Goal: Task Accomplishment & Management: Use online tool/utility

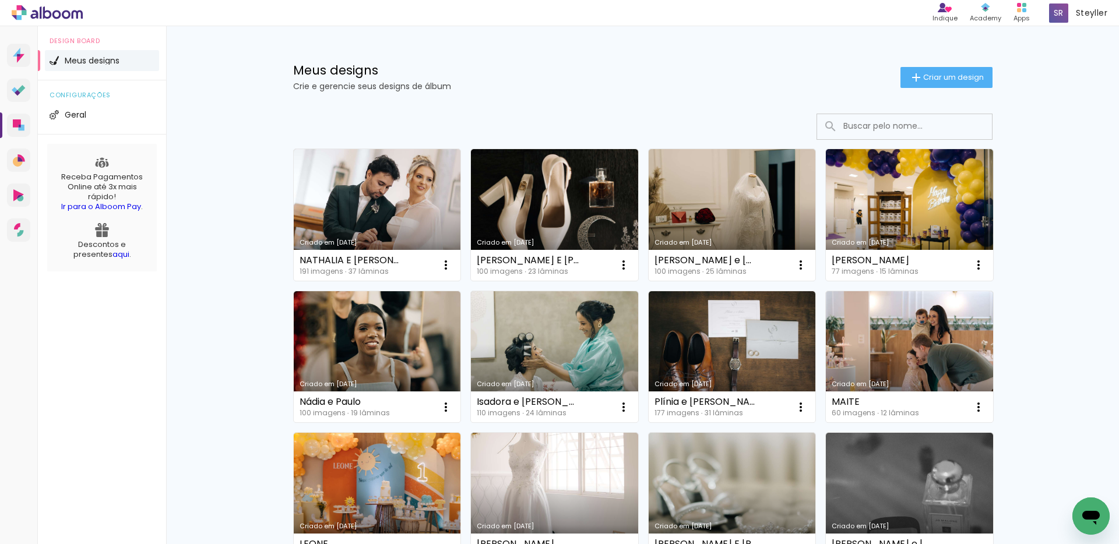
click at [75, 126] on div "configurações Geral" at bounding box center [102, 107] width 128 height 54
click at [911, 78] on iron-icon at bounding box center [916, 77] width 14 height 14
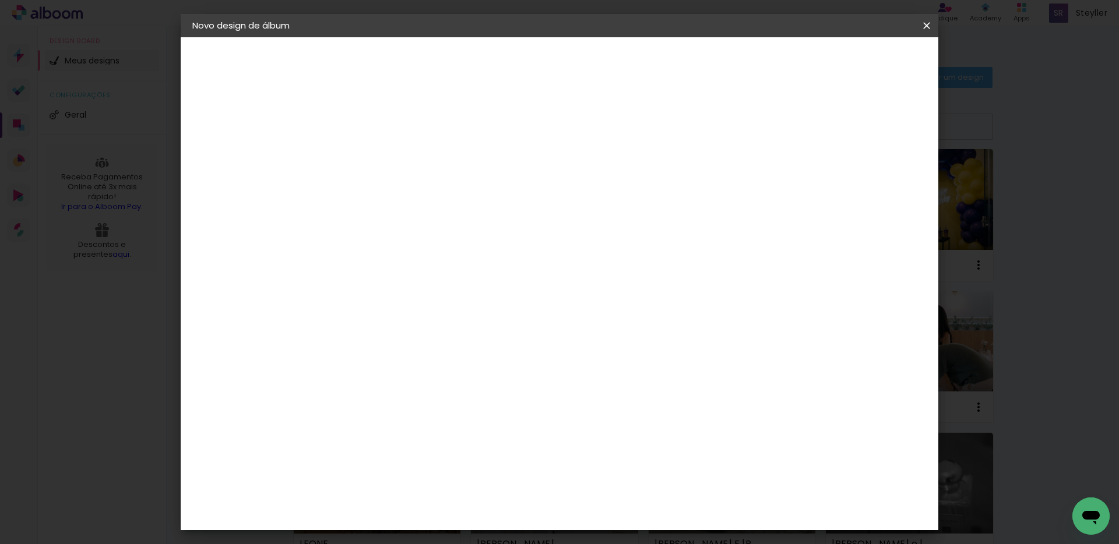
click at [387, 170] on paper-input-container "Título do álbum" at bounding box center [383, 157] width 8 height 30
type input "[PERSON_NAME]"
type paper-input "[PERSON_NAME]"
click at [0, 0] on slot "Avançar" at bounding box center [0, 0] width 0 height 0
click at [471, 224] on input at bounding box center [413, 221] width 118 height 15
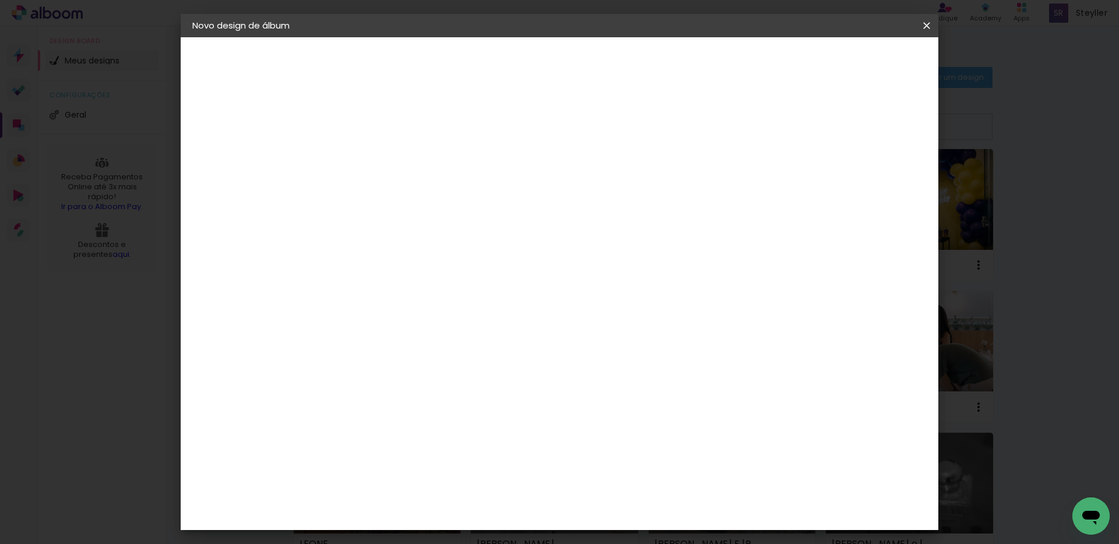
type input "dueto"
type paper-input "dueto"
click at [403, 266] on div "Dueto" at bounding box center [389, 263] width 28 height 9
click at [0, 0] on slot "Avançar" at bounding box center [0, 0] width 0 height 0
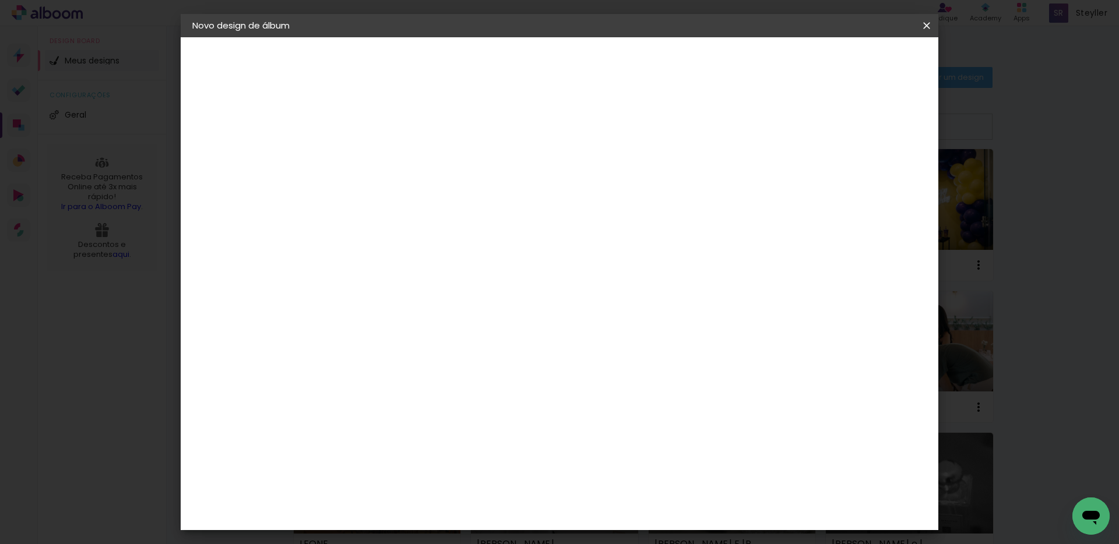
click at [590, 75] on header "Modelo Escolha o modelo do álbum. Voltar Avançar" at bounding box center [461, 71] width 258 height 69
click at [0, 0] on slot "Avançar" at bounding box center [0, 0] width 0 height 0
click at [854, 66] on span "Iniciar design" at bounding box center [827, 62] width 53 height 8
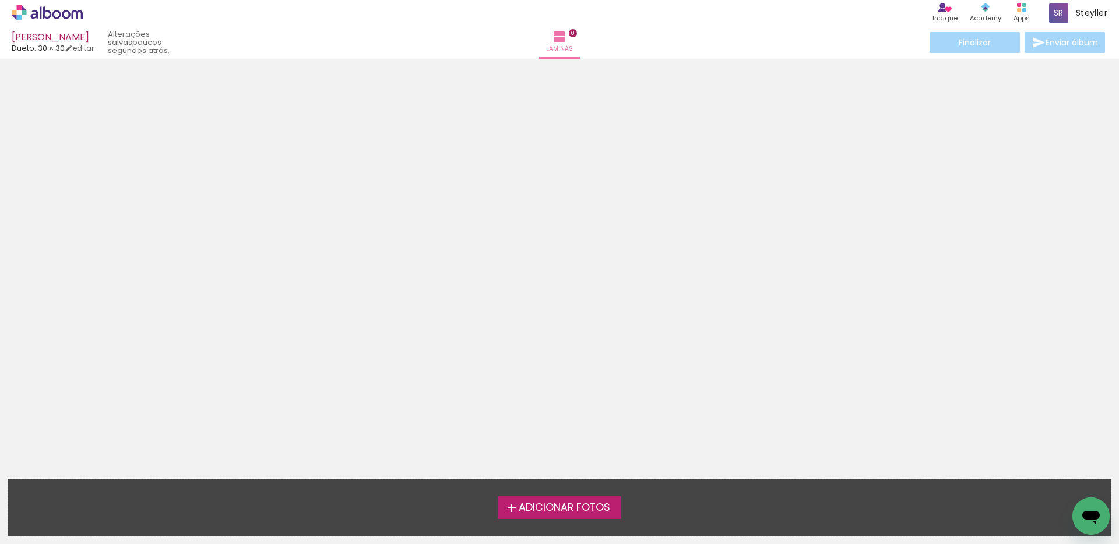
click at [556, 505] on span "Adicionar Fotos" at bounding box center [564, 508] width 91 height 10
click at [0, 0] on input "file" at bounding box center [0, 0] width 0 height 0
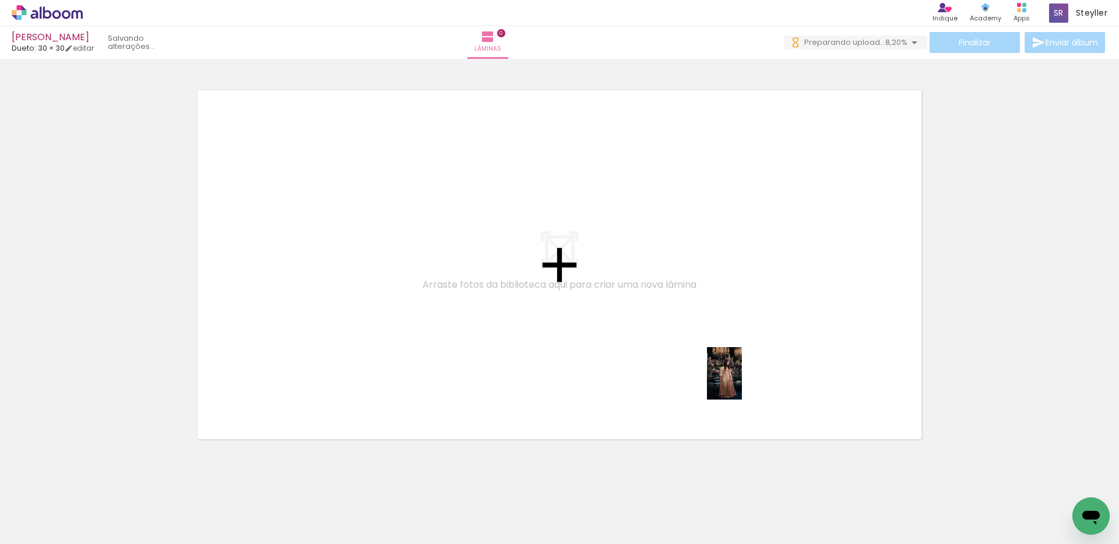
drag, startPoint x: 415, startPoint y: 510, endPoint x: 747, endPoint y: 379, distance: 356.8
click at [747, 379] on quentale-workspace at bounding box center [559, 272] width 1119 height 544
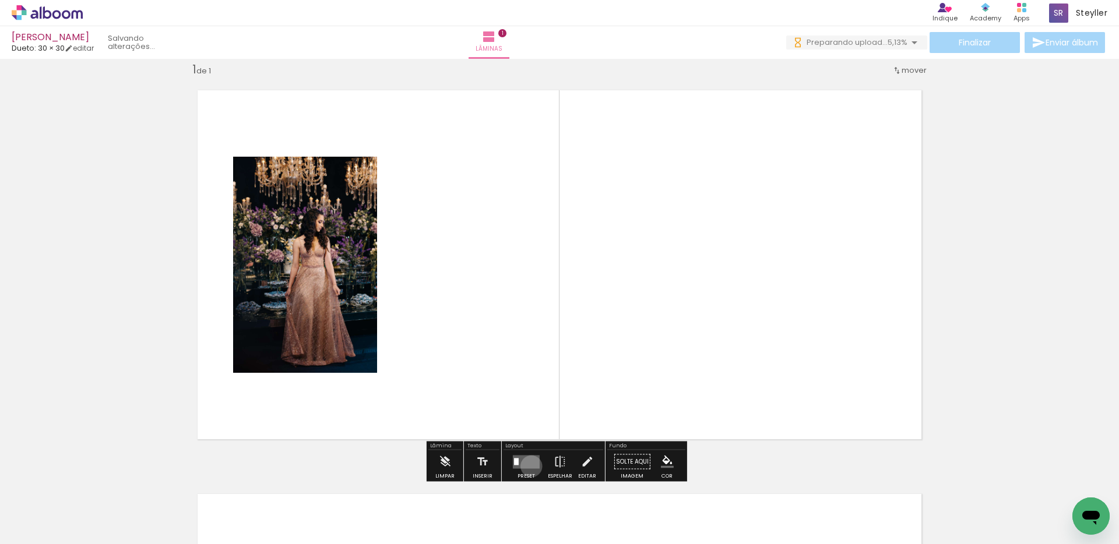
click at [528, 466] on quentale-layouter at bounding box center [526, 461] width 27 height 13
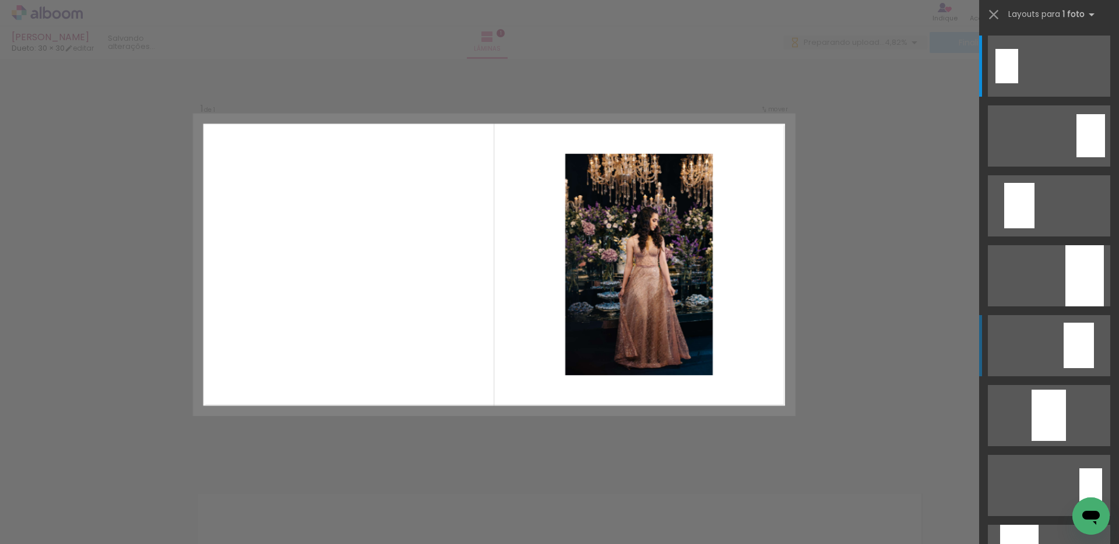
click at [1042, 333] on quentale-layouter at bounding box center [1049, 345] width 122 height 61
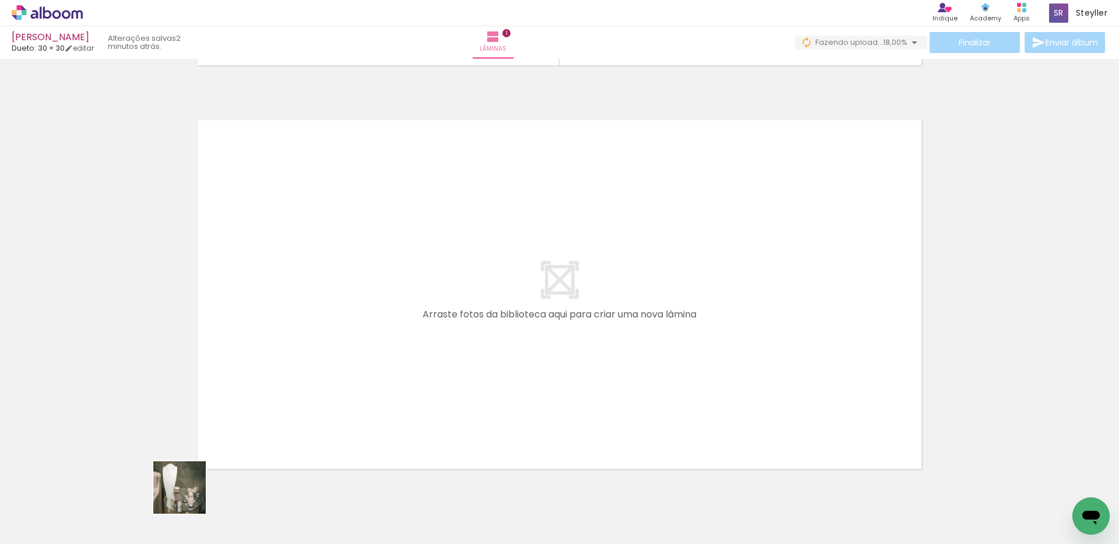
drag, startPoint x: 186, startPoint y: 500, endPoint x: 240, endPoint y: 379, distance: 132.2
click at [240, 379] on quentale-workspace at bounding box center [559, 272] width 1119 height 544
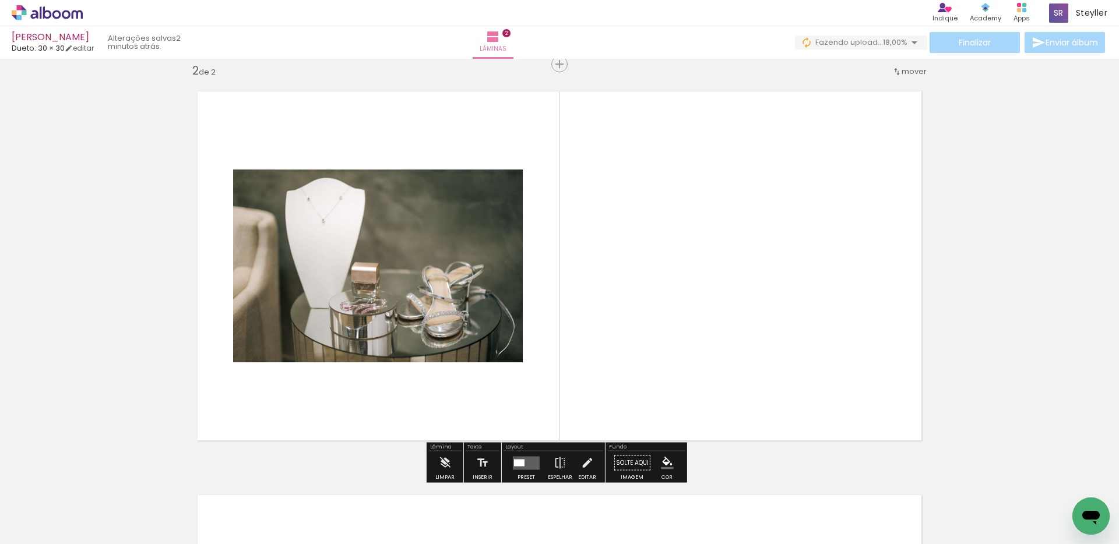
scroll to position [419, 0]
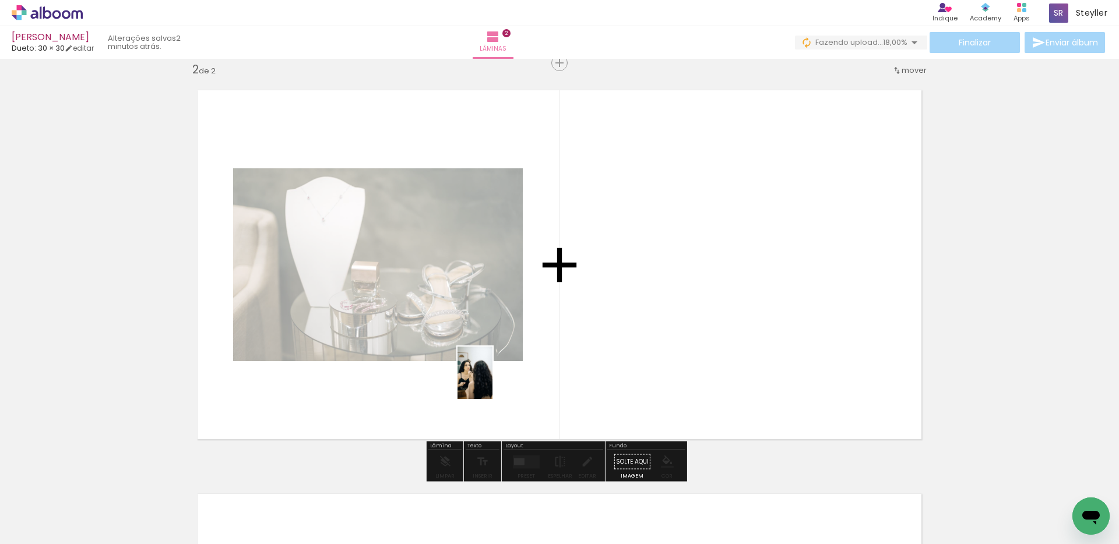
drag, startPoint x: 128, startPoint y: 507, endPoint x: 576, endPoint y: 344, distance: 476.6
click at [576, 344] on quentale-workspace at bounding box center [559, 272] width 1119 height 544
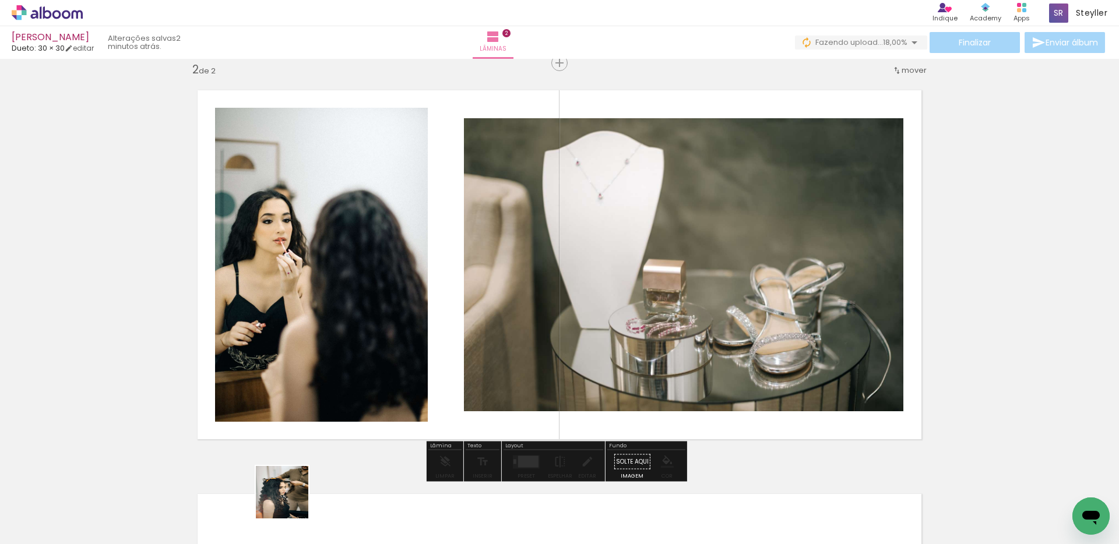
drag, startPoint x: 242, startPoint y: 523, endPoint x: 500, endPoint y: 403, distance: 284.4
click at [500, 404] on quentale-workspace at bounding box center [559, 272] width 1119 height 544
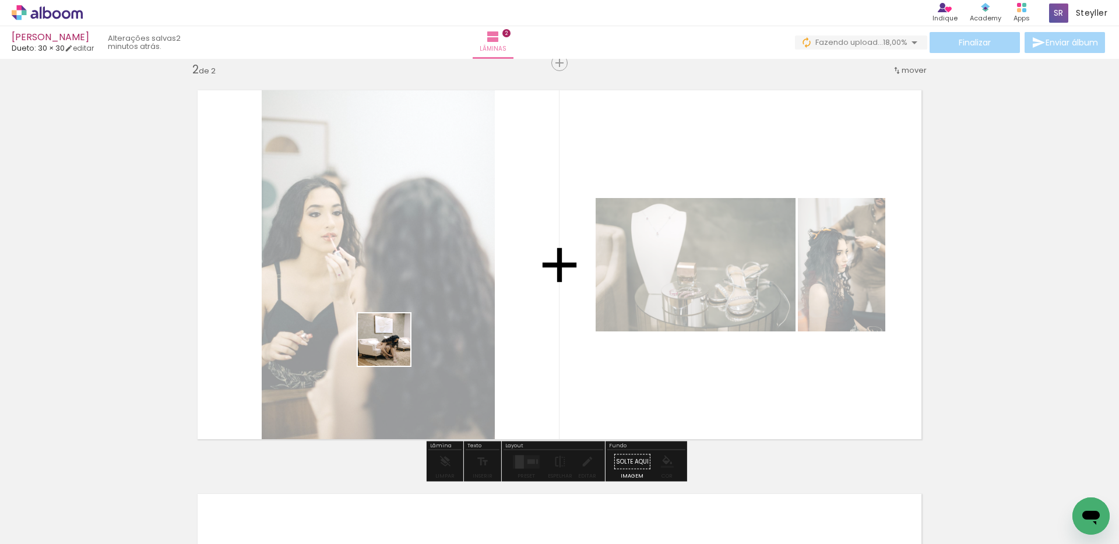
drag, startPoint x: 323, startPoint y: 505, endPoint x: 393, endPoint y: 348, distance: 171.6
click at [393, 348] on quentale-workspace at bounding box center [559, 272] width 1119 height 544
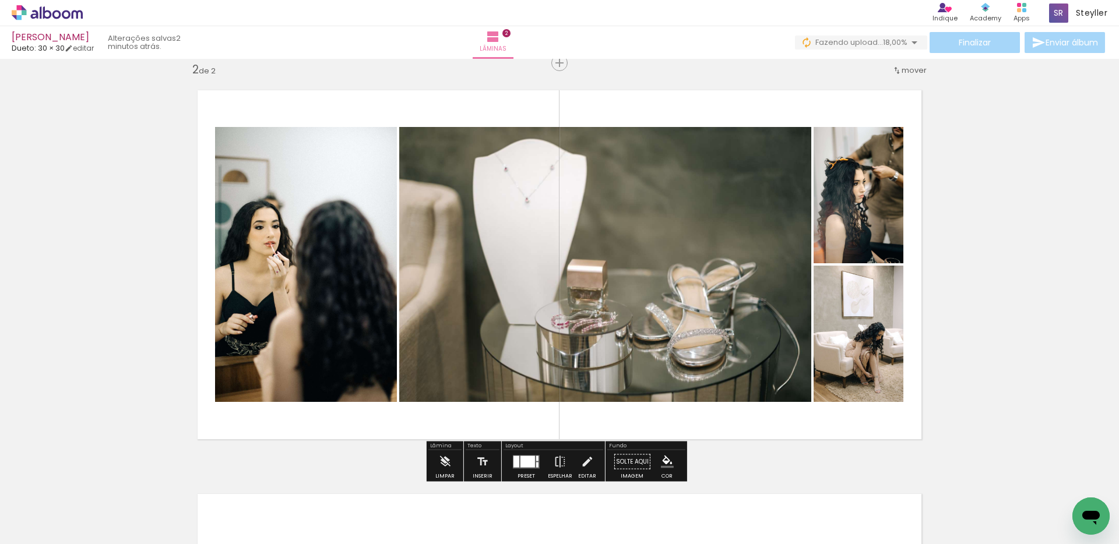
drag, startPoint x: 394, startPoint y: 463, endPoint x: 425, endPoint y: 385, distance: 84.0
click at [425, 385] on quentale-workspace at bounding box center [559, 272] width 1119 height 544
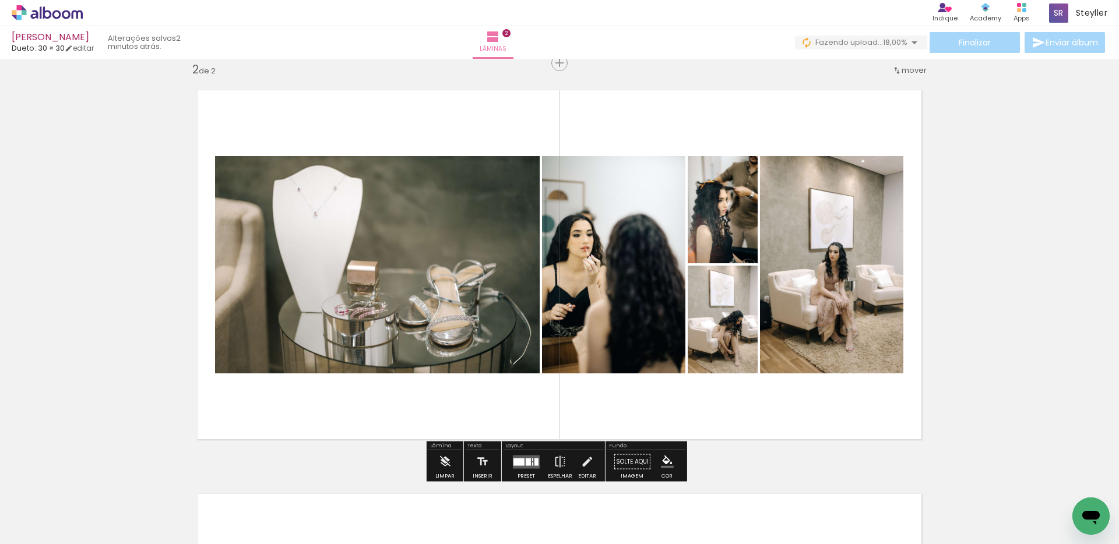
click at [527, 460] on div at bounding box center [528, 462] width 5 height 8
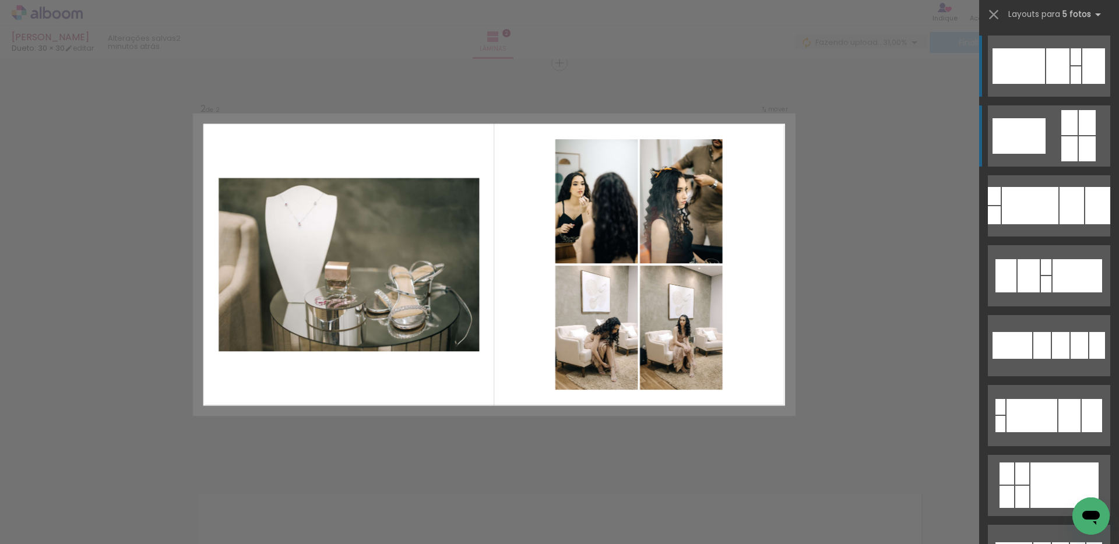
click at [1094, 136] on quentale-layouter at bounding box center [1049, 135] width 122 height 61
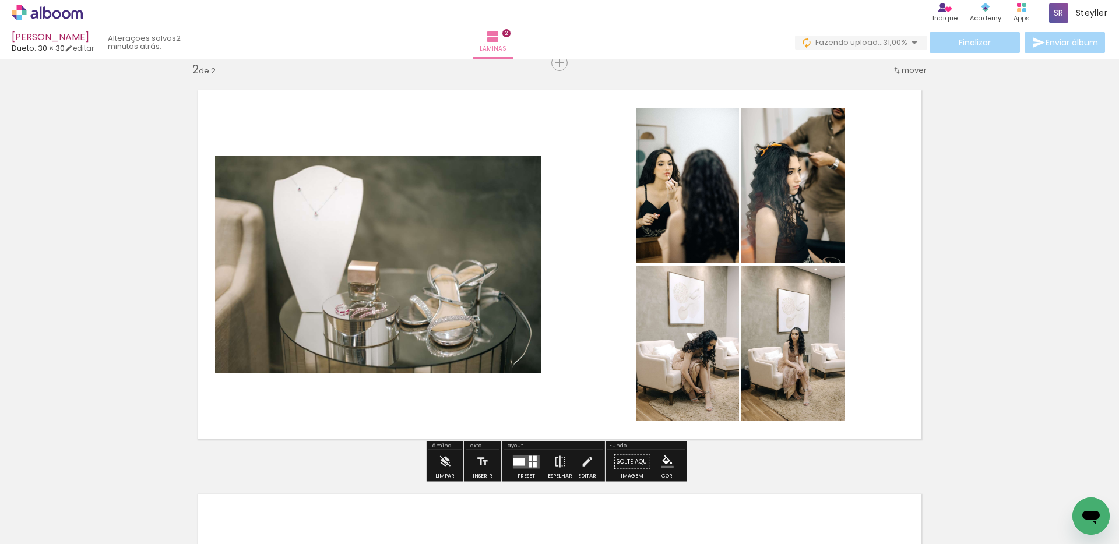
click at [533, 464] on div at bounding box center [534, 464] width 3 height 5
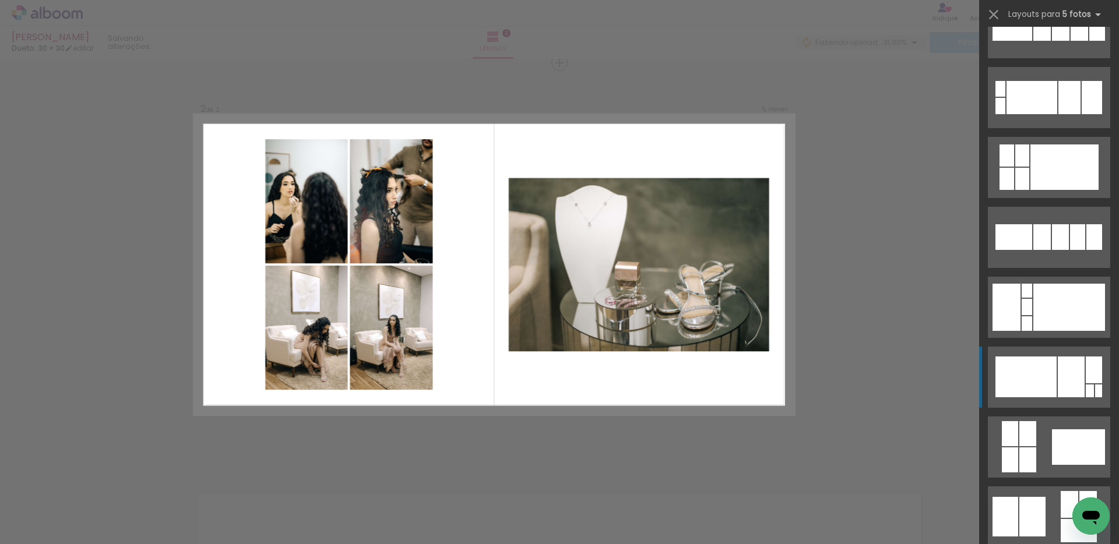
scroll to position [321, 0]
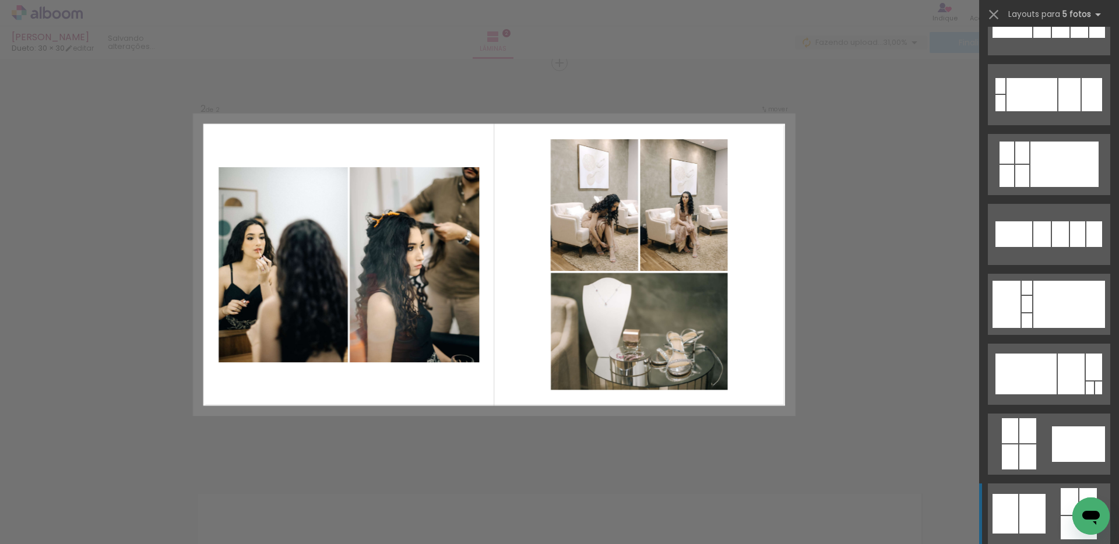
click at [1034, 513] on div at bounding box center [1032, 514] width 26 height 40
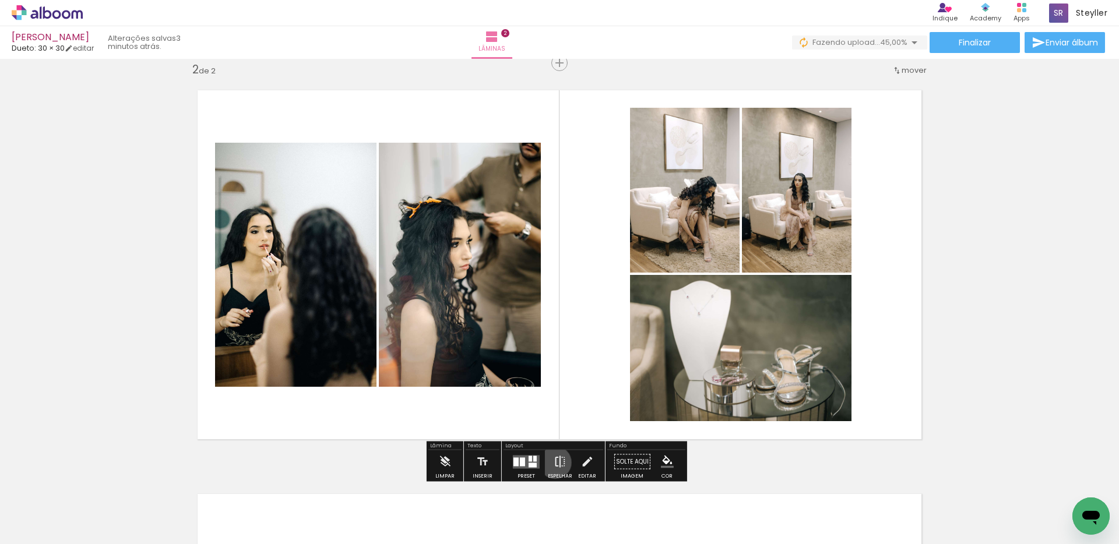
click at [553, 463] on iron-icon at bounding box center [559, 461] width 13 height 23
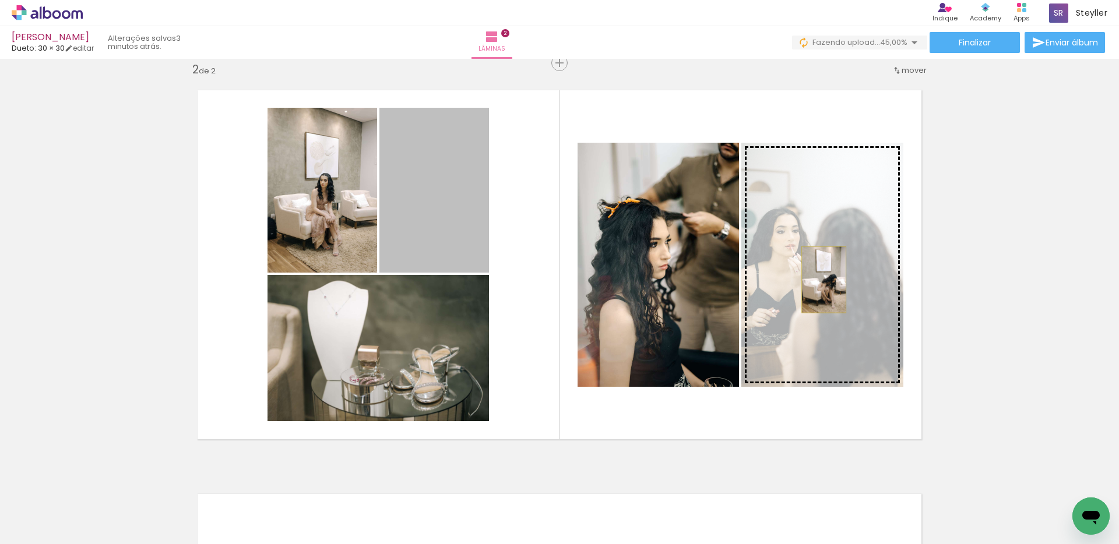
drag, startPoint x: 438, startPoint y: 231, endPoint x: 819, endPoint y: 280, distance: 384.7
click at [0, 0] on slot at bounding box center [0, 0] width 0 height 0
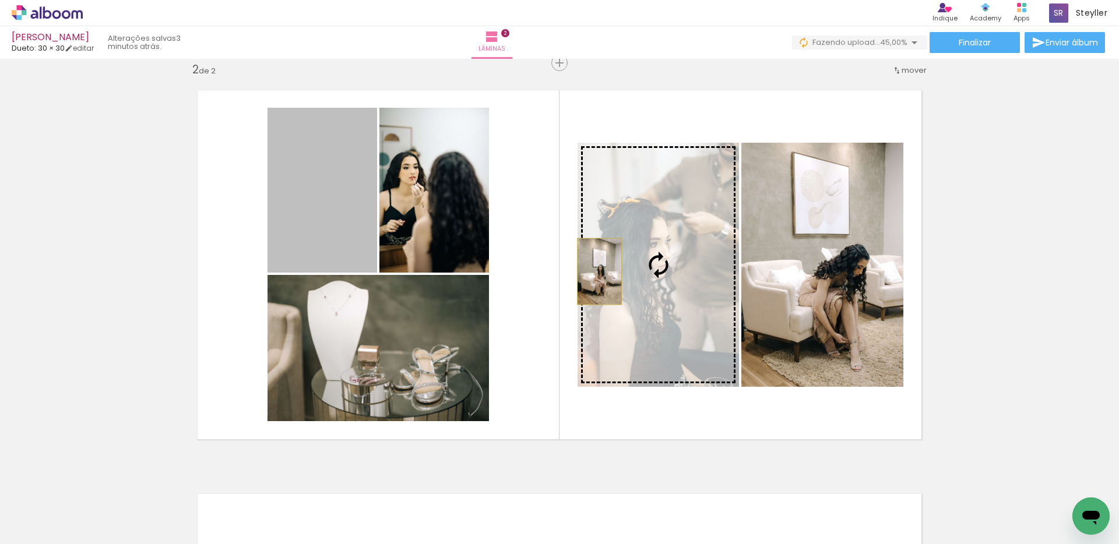
drag, startPoint x: 323, startPoint y: 194, endPoint x: 644, endPoint y: 282, distance: 332.9
click at [0, 0] on slot at bounding box center [0, 0] width 0 height 0
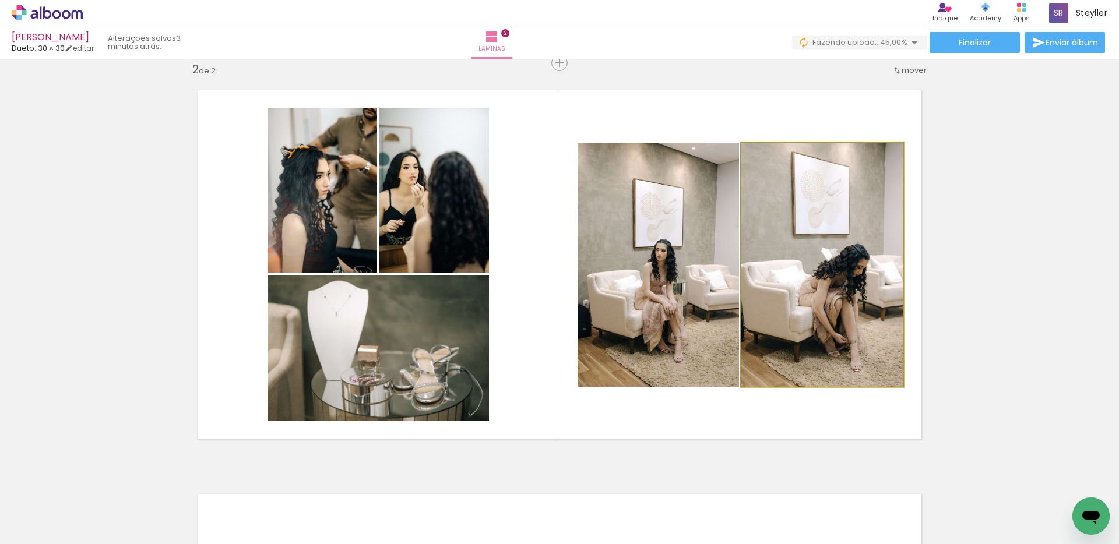
drag, startPoint x: 793, startPoint y: 308, endPoint x: 686, endPoint y: 306, distance: 106.6
click at [0, 0] on slot at bounding box center [0, 0] width 0 height 0
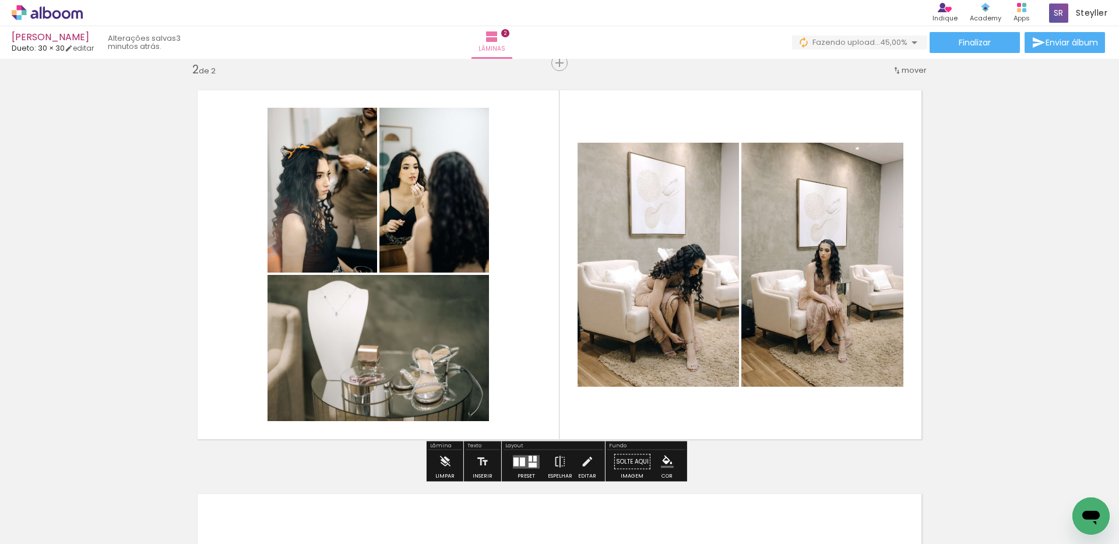
click at [1032, 278] on div "Inserir lâmina 1 de 2 Inserir lâmina 2 de 2" at bounding box center [559, 250] width 1119 height 1212
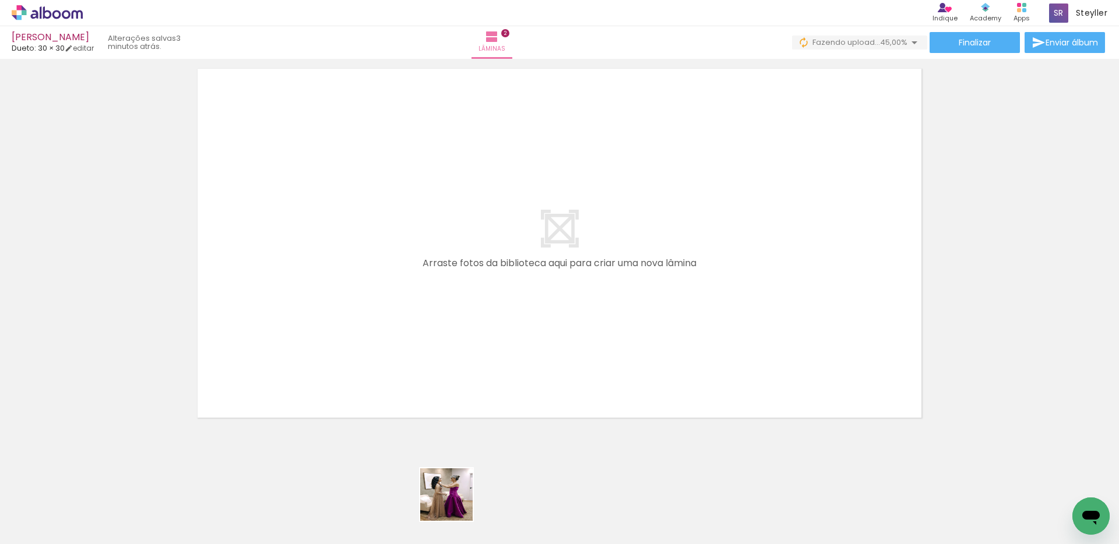
drag, startPoint x: 455, startPoint y: 503, endPoint x: 519, endPoint y: 258, distance: 253.4
click at [519, 258] on quentale-workspace at bounding box center [559, 272] width 1119 height 544
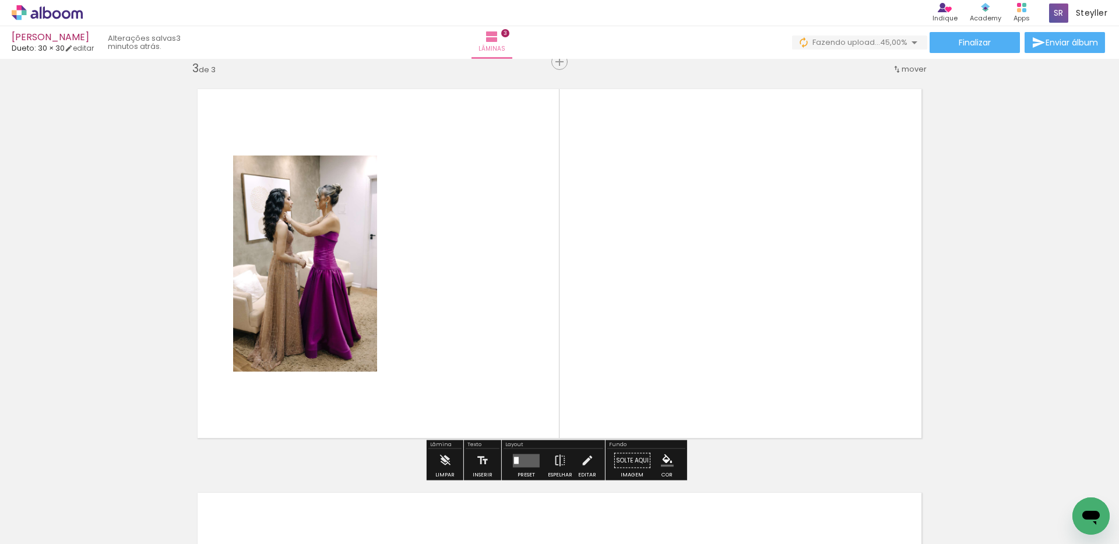
scroll to position [823, 0]
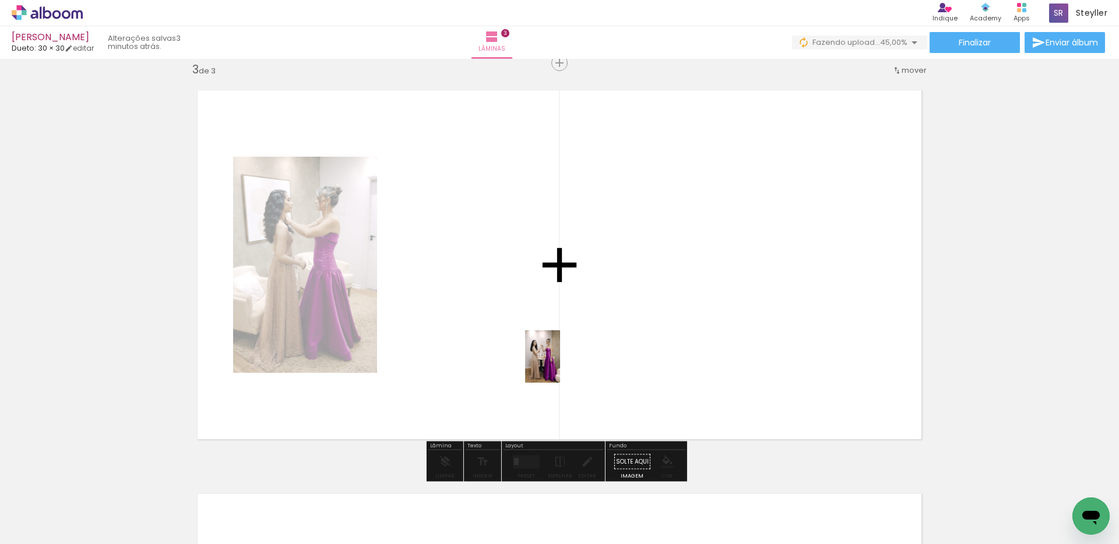
drag, startPoint x: 513, startPoint y: 513, endPoint x: 560, endPoint y: 365, distance: 155.9
click at [560, 365] on quentale-workspace at bounding box center [559, 272] width 1119 height 544
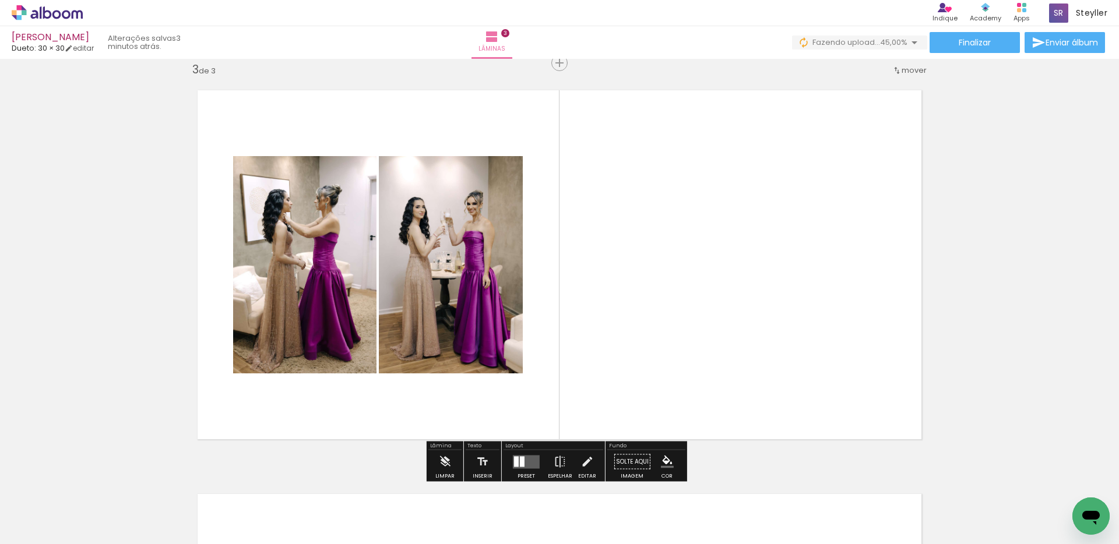
click at [525, 465] on quentale-layouter at bounding box center [526, 461] width 27 height 13
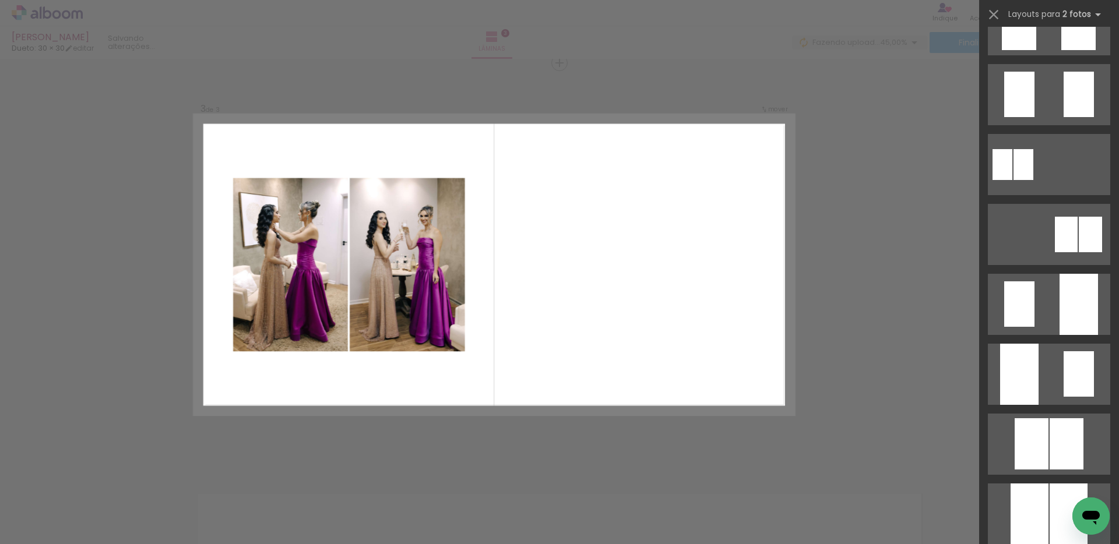
scroll to position [0, 0]
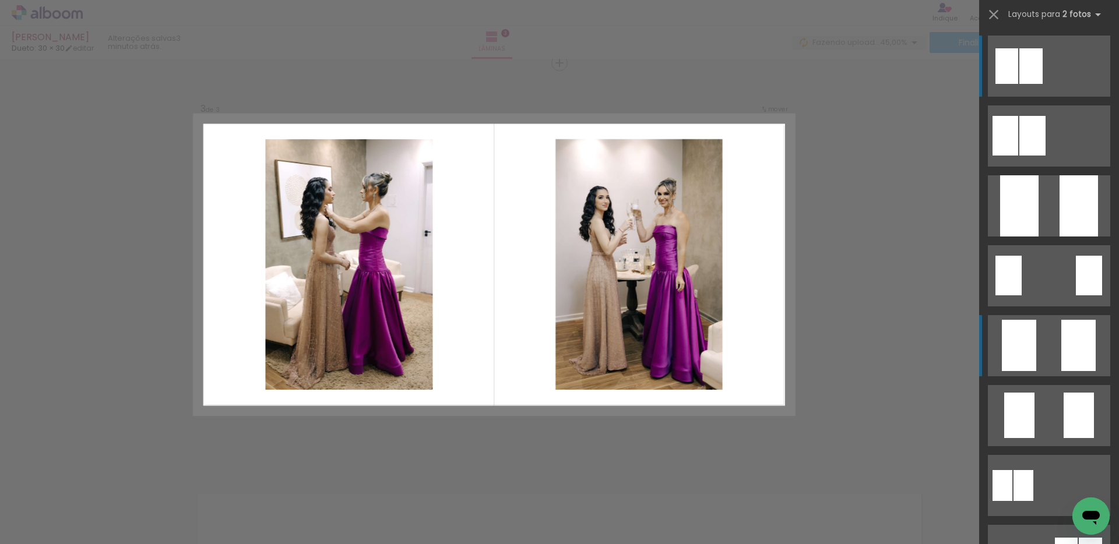
click at [1050, 334] on quentale-layouter at bounding box center [1049, 345] width 122 height 61
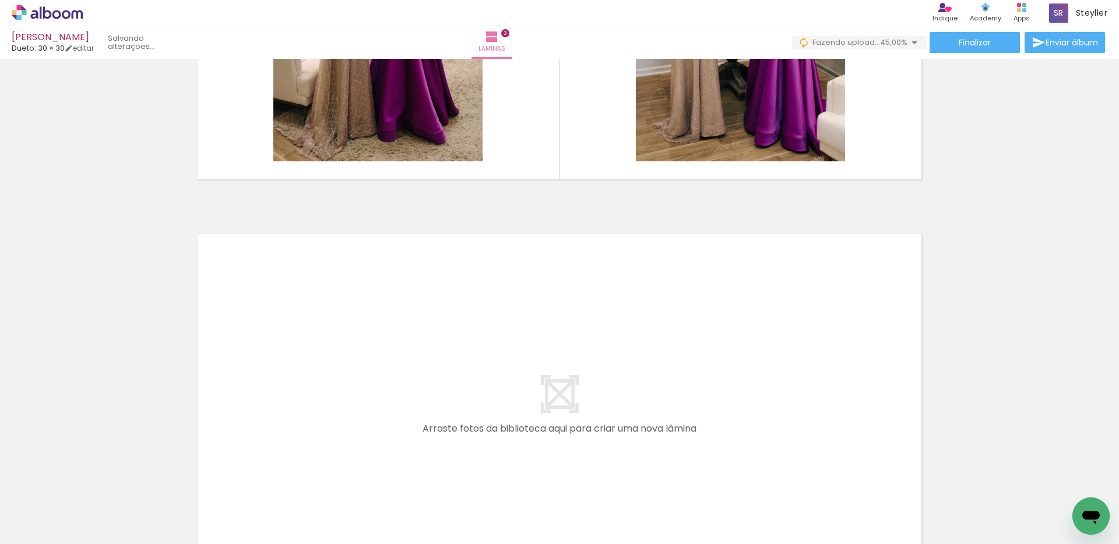
scroll to position [1091, 0]
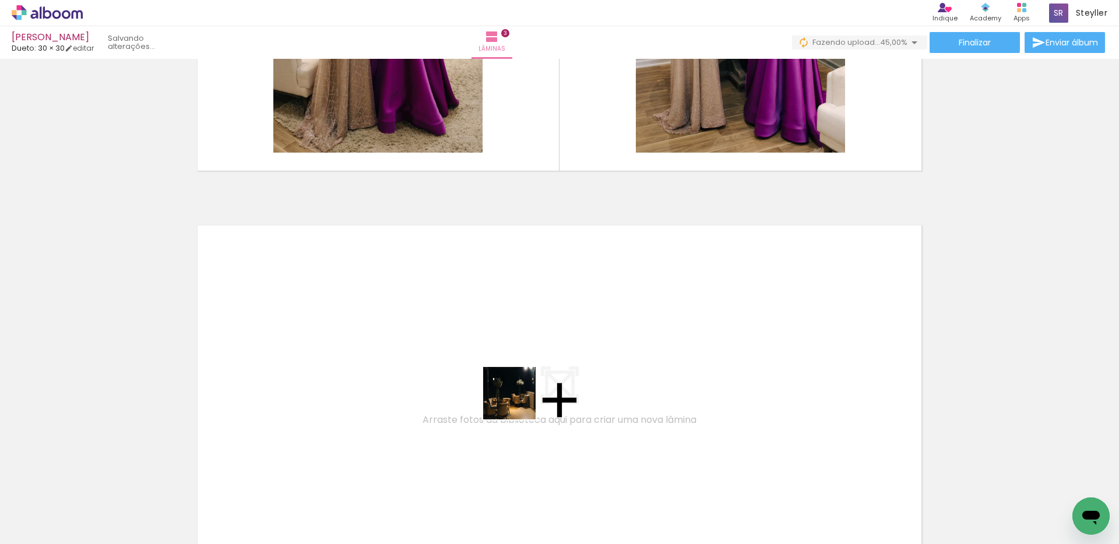
drag, startPoint x: 590, startPoint y: 521, endPoint x: 510, endPoint y: 386, distance: 157.0
click at [510, 386] on quentale-workspace at bounding box center [559, 272] width 1119 height 544
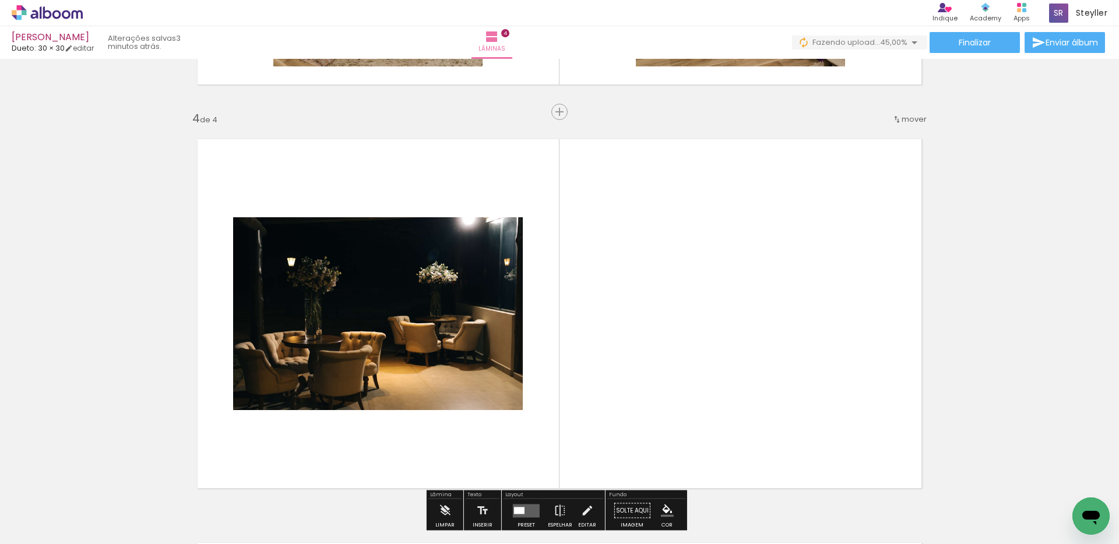
scroll to position [1226, 0]
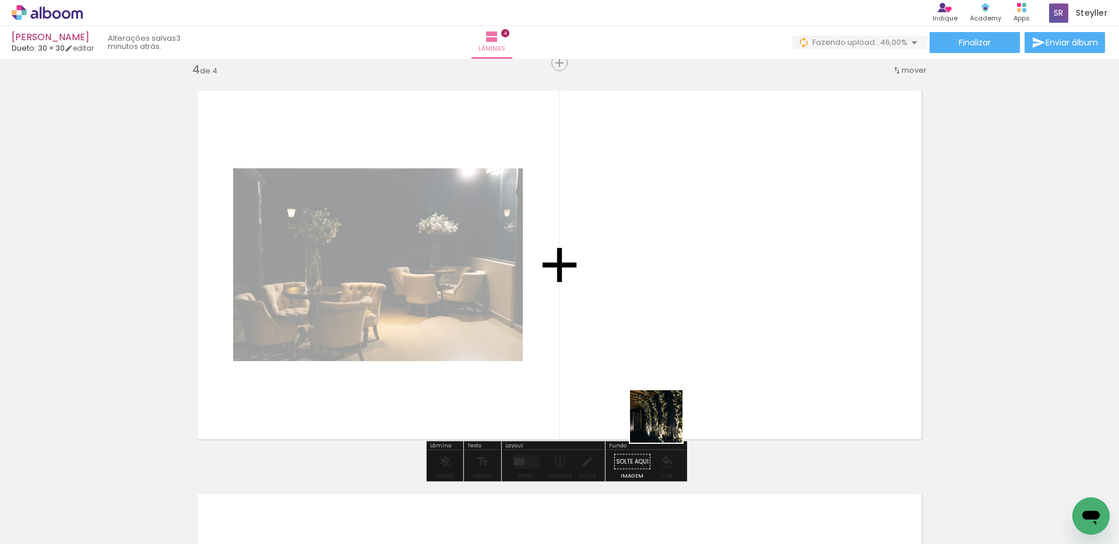
drag, startPoint x: 641, startPoint y: 512, endPoint x: 684, endPoint y: 368, distance: 150.1
click at [684, 368] on quentale-workspace at bounding box center [559, 272] width 1119 height 544
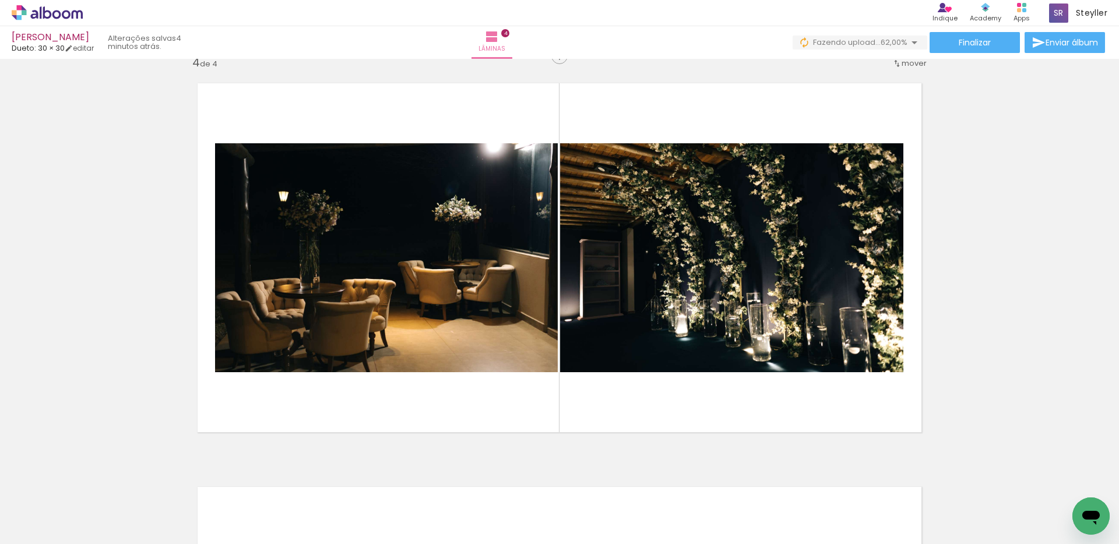
scroll to position [0, 371]
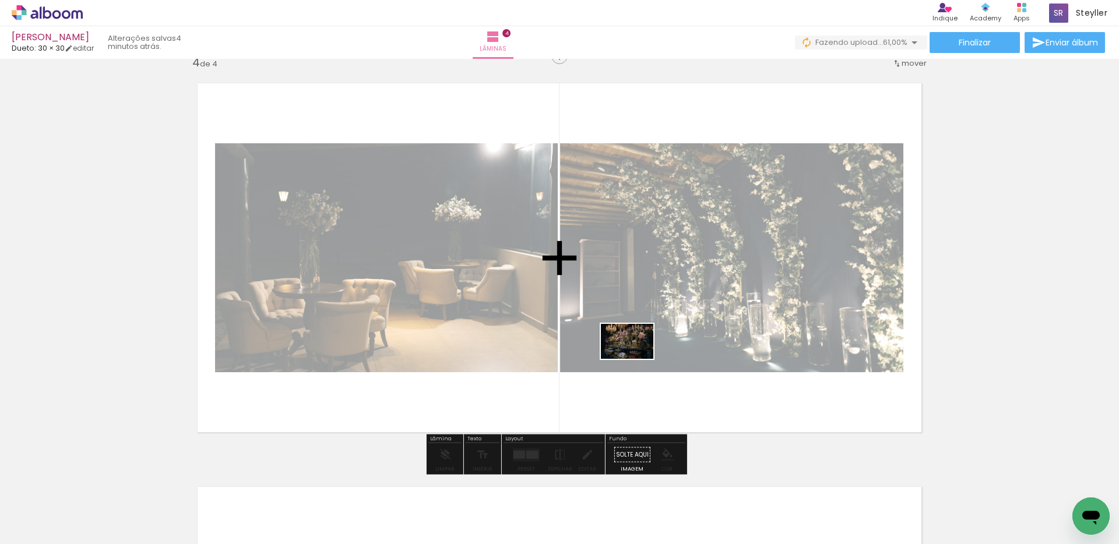
drag, startPoint x: 352, startPoint y: 508, endPoint x: 647, endPoint y: 351, distance: 333.9
click at [647, 351] on quentale-workspace at bounding box center [559, 272] width 1119 height 544
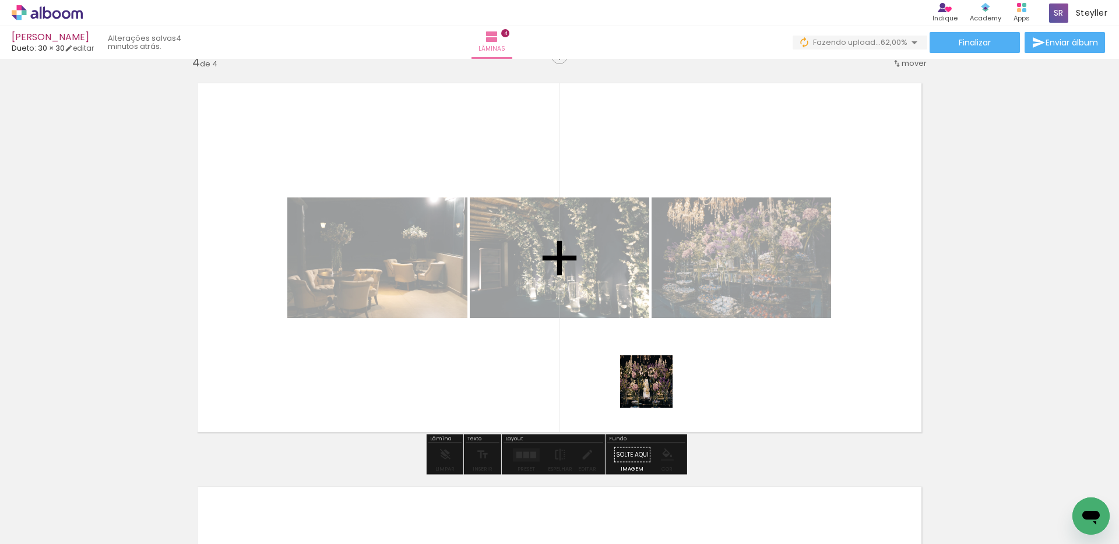
drag, startPoint x: 526, startPoint y: 516, endPoint x: 657, endPoint y: 386, distance: 184.6
click at [657, 386] on quentale-workspace at bounding box center [559, 272] width 1119 height 544
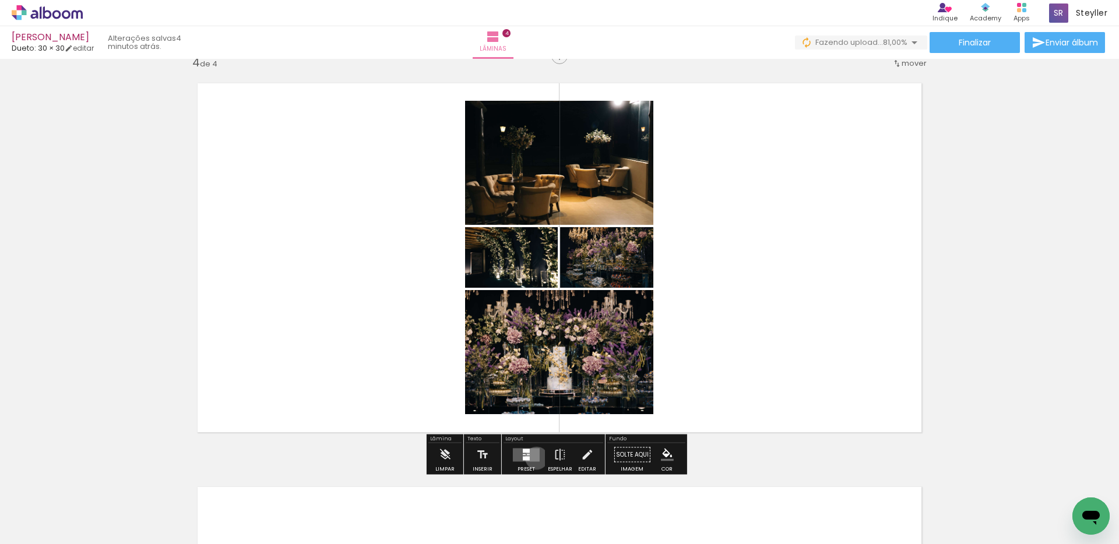
click at [534, 458] on quentale-layouter at bounding box center [526, 454] width 27 height 13
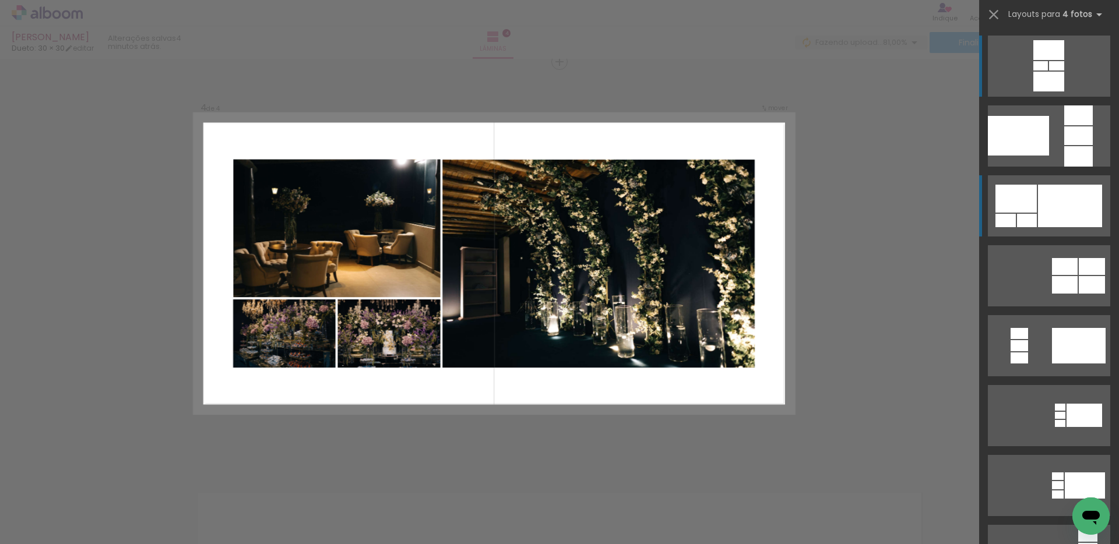
scroll to position [1226, 0]
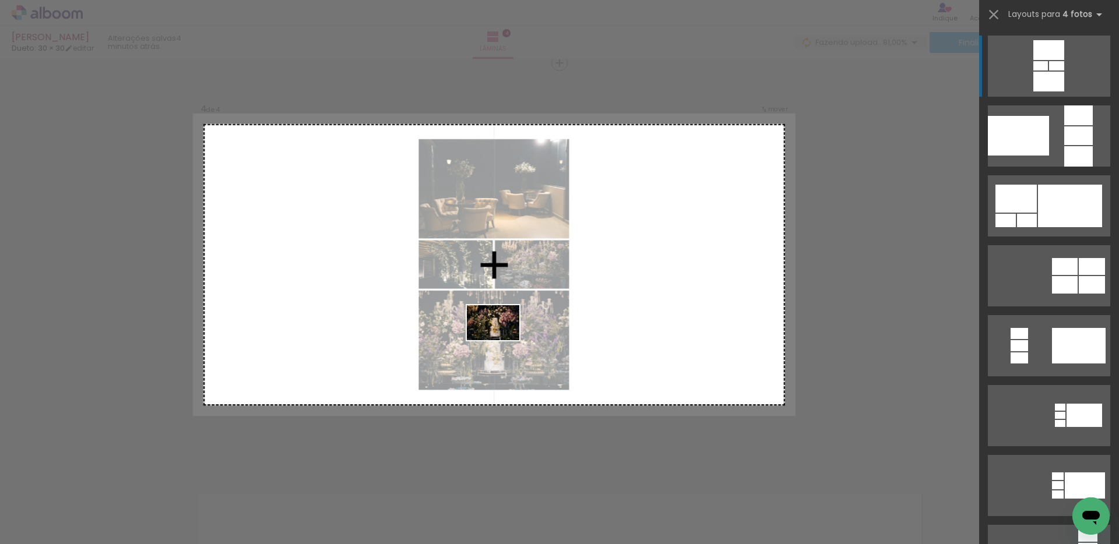
drag, startPoint x: 415, startPoint y: 496, endPoint x: 500, endPoint y: 421, distance: 113.6
click at [502, 340] on quentale-workspace at bounding box center [559, 272] width 1119 height 544
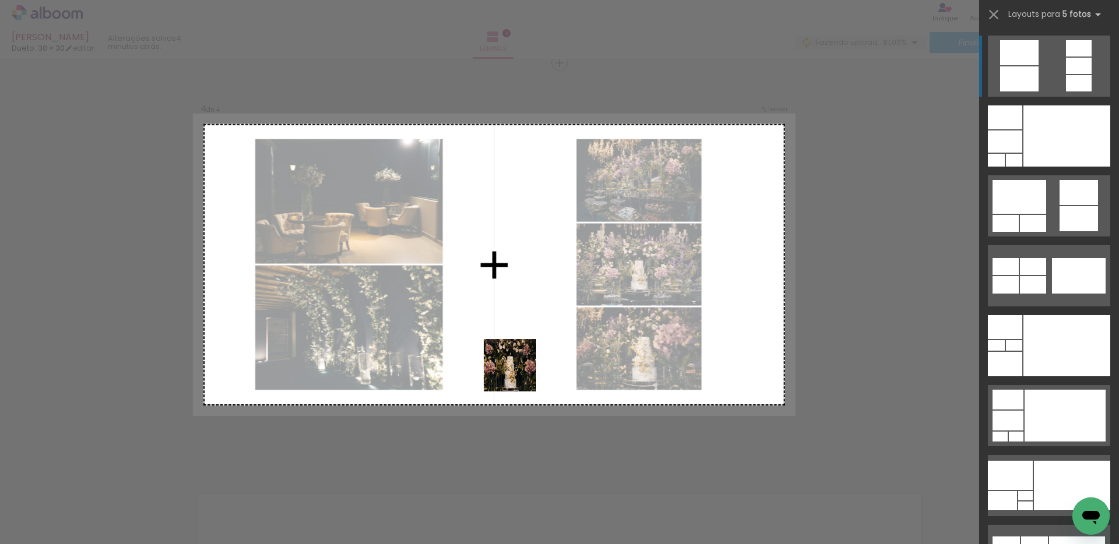
drag, startPoint x: 470, startPoint y: 514, endPoint x: 519, endPoint y: 374, distance: 148.5
click at [519, 374] on quentale-workspace at bounding box center [559, 272] width 1119 height 544
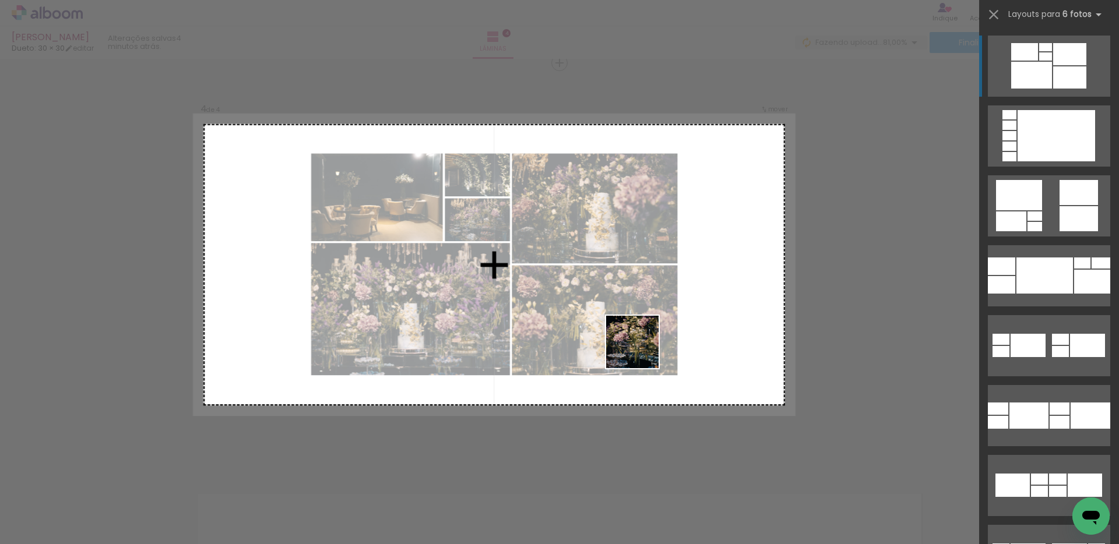
drag, startPoint x: 595, startPoint y: 510, endPoint x: 641, endPoint y: 351, distance: 165.6
click at [641, 351] on quentale-workspace at bounding box center [559, 272] width 1119 height 544
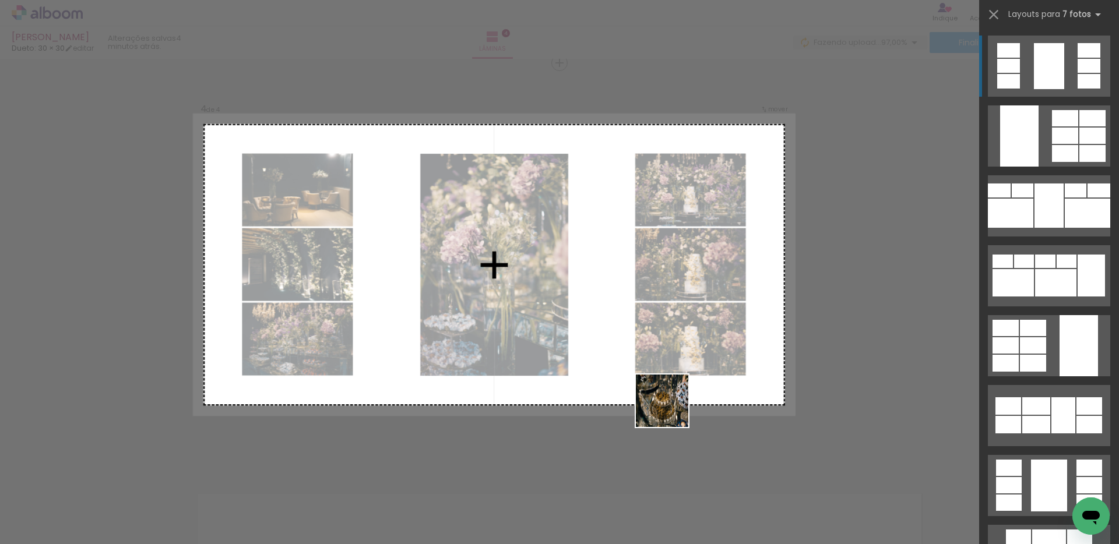
drag, startPoint x: 670, startPoint y: 518, endPoint x: 671, endPoint y: 315, distance: 202.8
click at [671, 315] on quentale-workspace at bounding box center [559, 272] width 1119 height 544
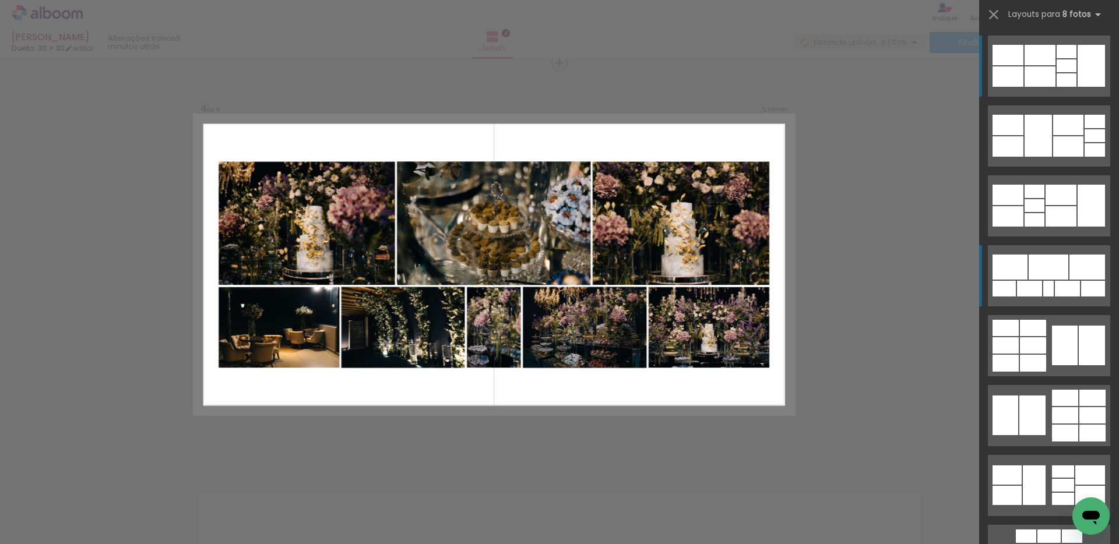
click at [1039, 273] on div at bounding box center [1048, 267] width 40 height 25
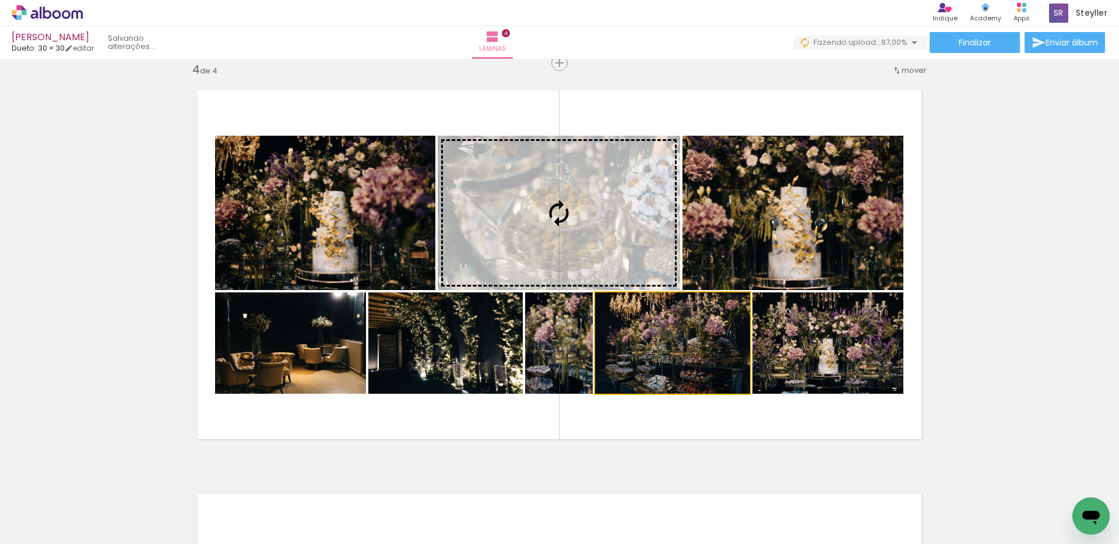
drag, startPoint x: 698, startPoint y: 355, endPoint x: 636, endPoint y: 237, distance: 133.4
click at [0, 0] on slot at bounding box center [0, 0] width 0 height 0
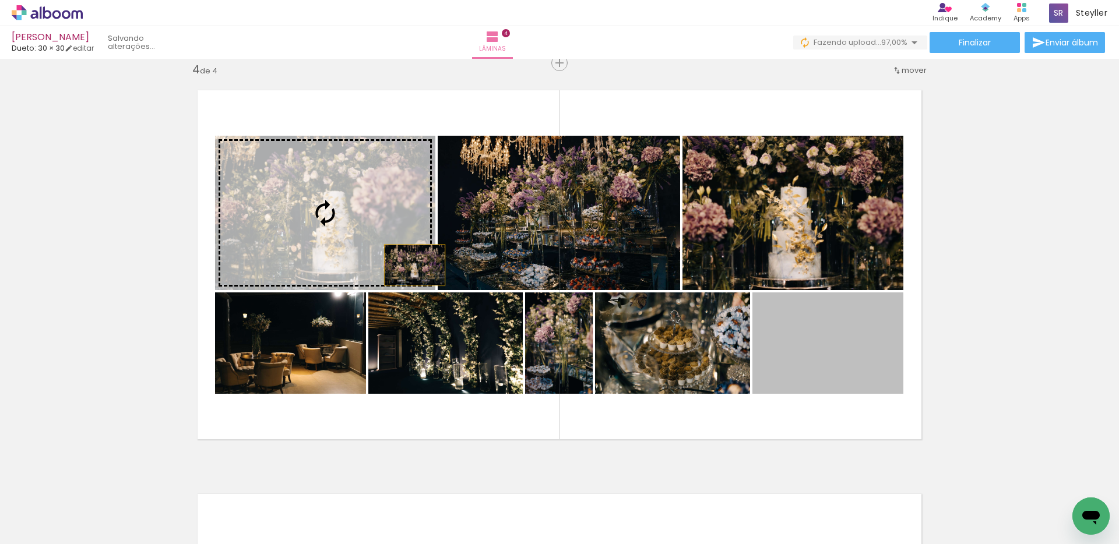
drag, startPoint x: 842, startPoint y: 378, endPoint x: 390, endPoint y: 259, distance: 467.6
click at [0, 0] on slot at bounding box center [0, 0] width 0 height 0
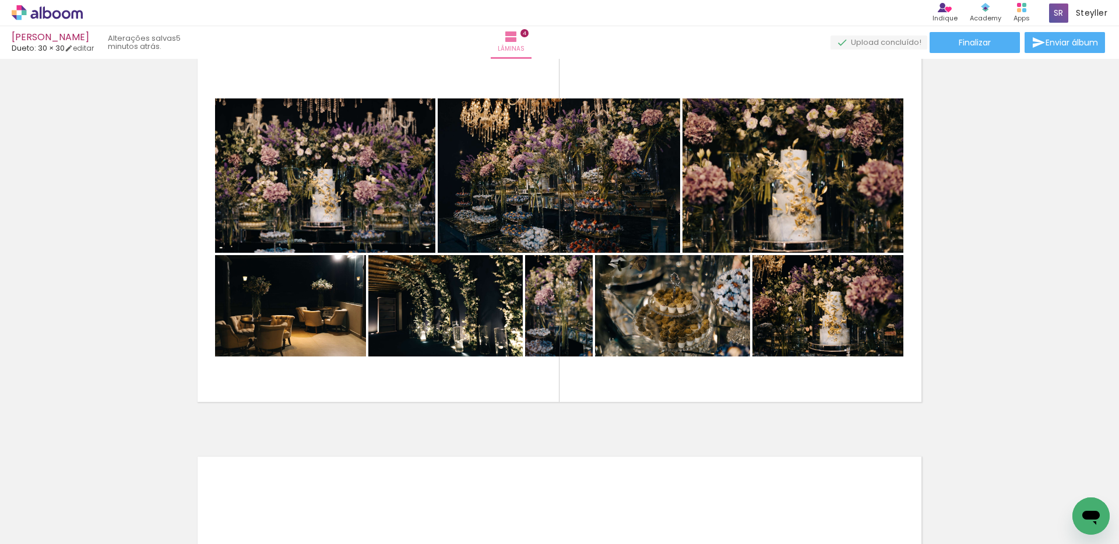
scroll to position [1243, 0]
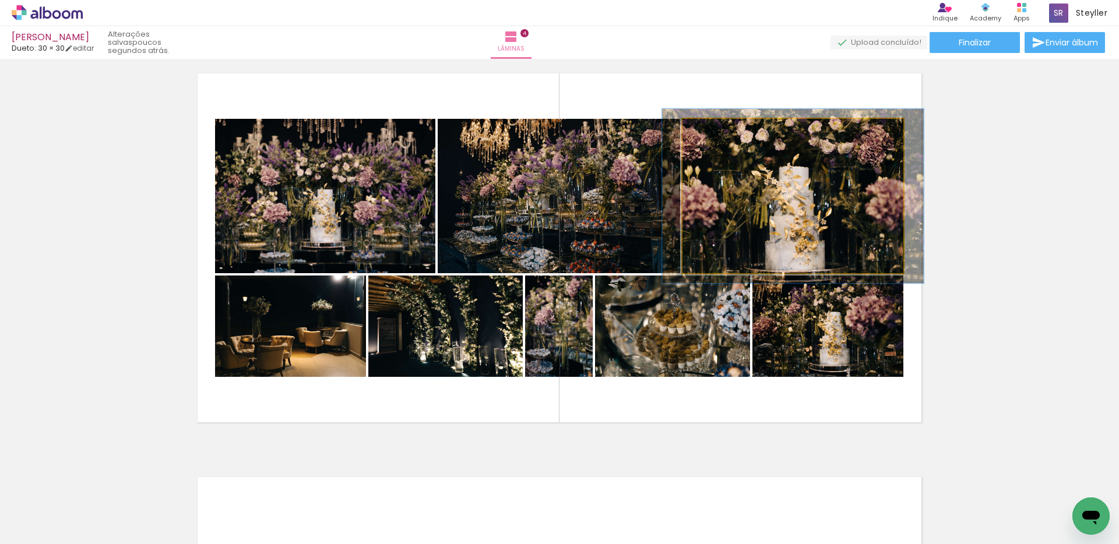
type paper-slider "113"
click at [713, 130] on div at bounding box center [715, 131] width 10 height 10
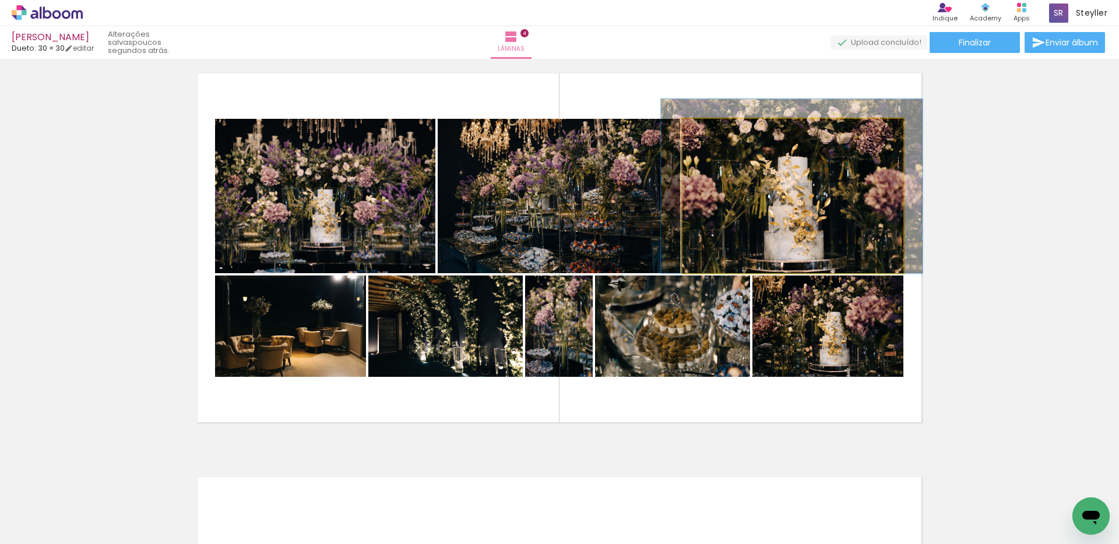
drag, startPoint x: 747, startPoint y: 185, endPoint x: 746, endPoint y: 178, distance: 7.0
click at [746, 178] on quentale-photo at bounding box center [792, 196] width 221 height 154
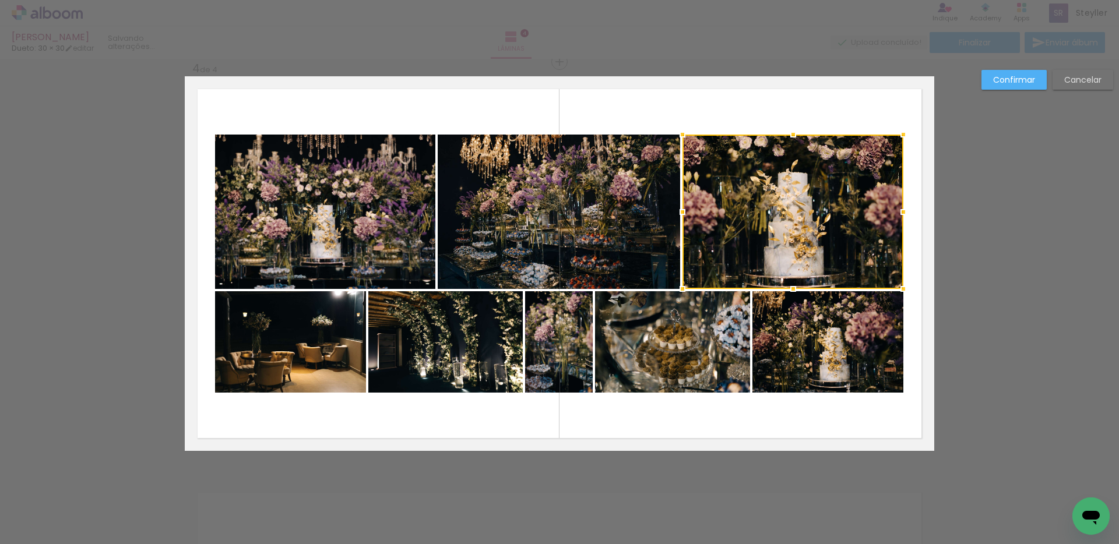
scroll to position [1226, 0]
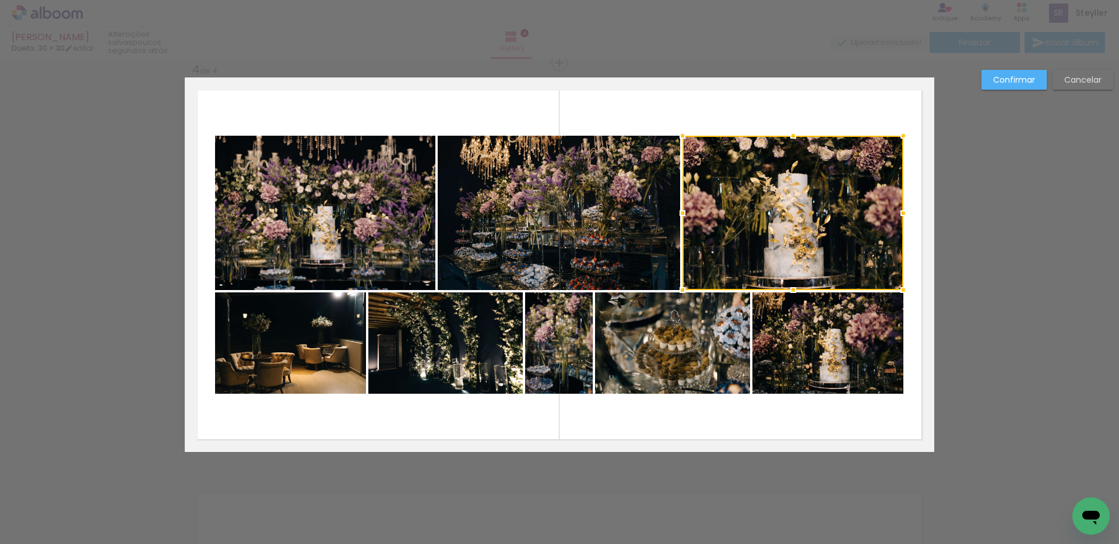
click at [1021, 87] on paper-button "Confirmar" at bounding box center [1013, 80] width 65 height 20
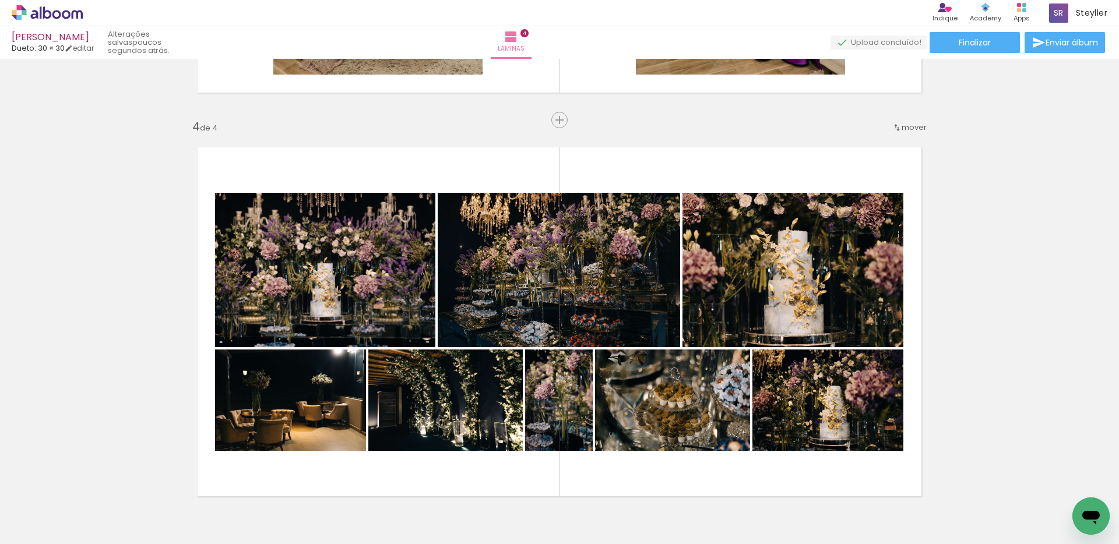
scroll to position [1350, 0]
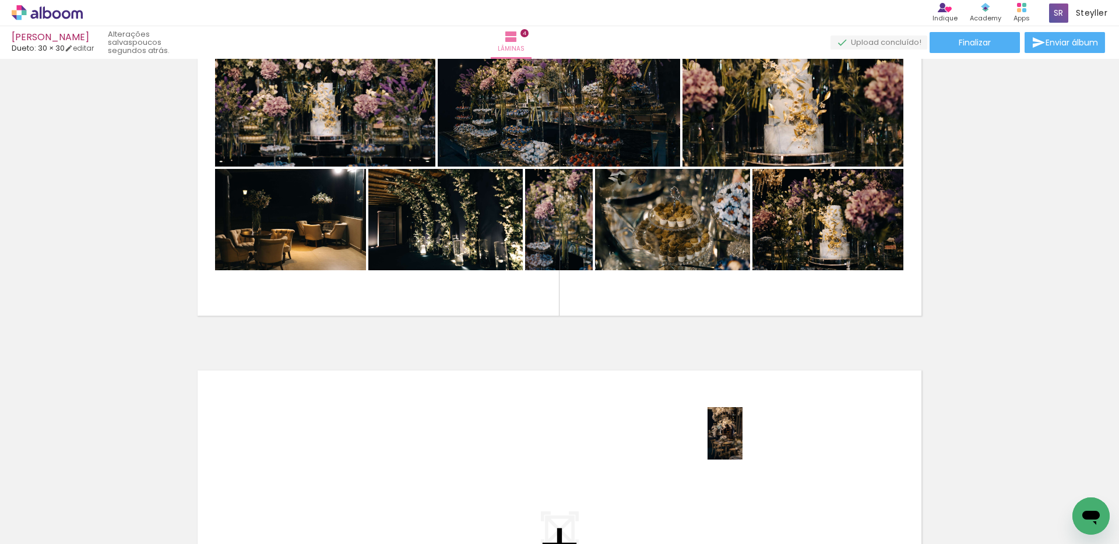
drag, startPoint x: 794, startPoint y: 514, endPoint x: 742, endPoint y: 442, distance: 88.6
click at [742, 442] on quentale-workspace at bounding box center [559, 272] width 1119 height 544
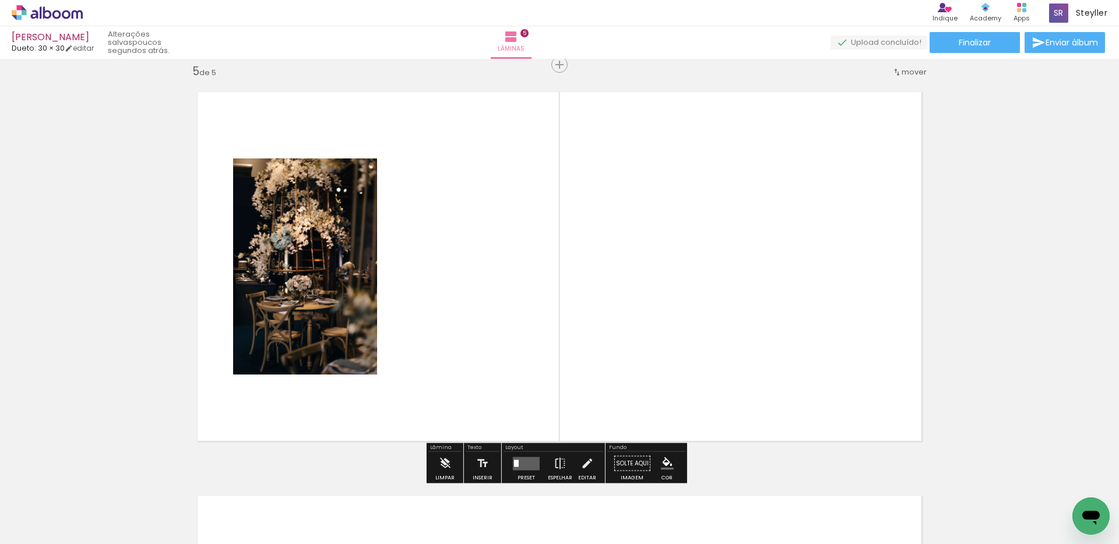
scroll to position [1638, 0]
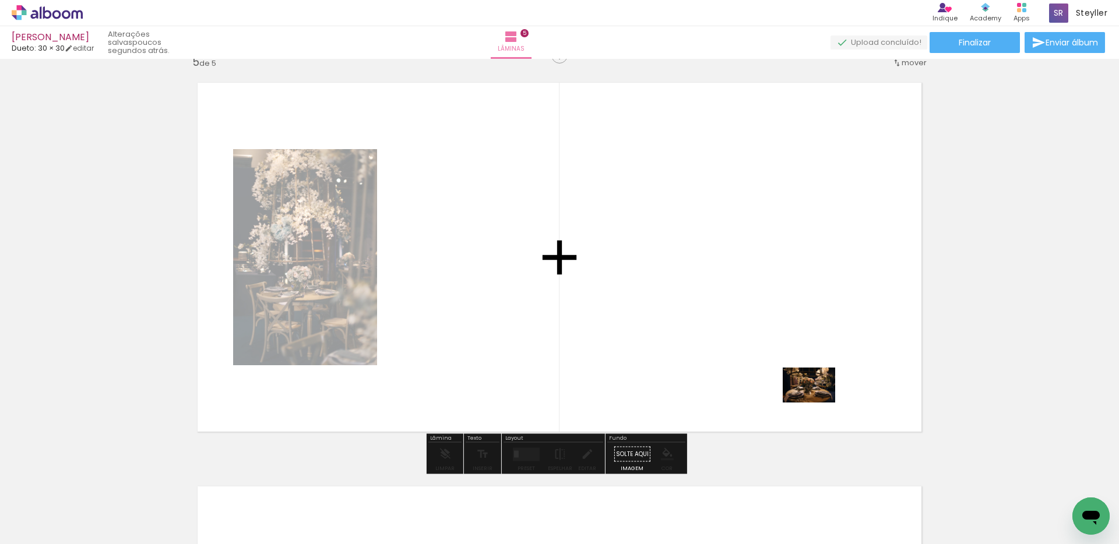
drag, startPoint x: 865, startPoint y: 508, endPoint x: 817, endPoint y: 403, distance: 115.8
click at [817, 403] on quentale-workspace at bounding box center [559, 272] width 1119 height 544
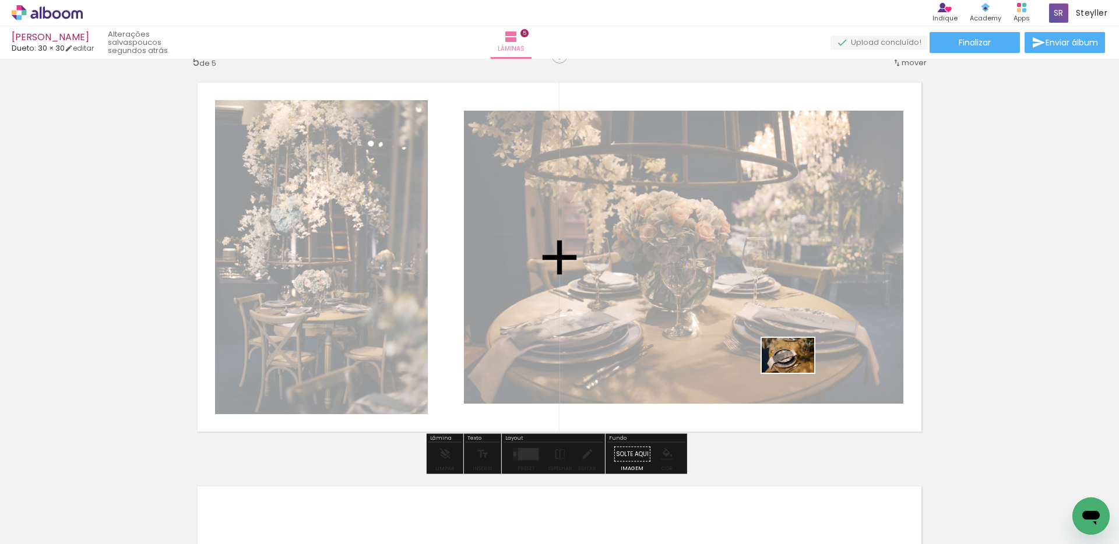
drag, startPoint x: 738, startPoint y: 511, endPoint x: 796, endPoint y: 373, distance: 149.9
click at [796, 373] on quentale-workspace at bounding box center [559, 272] width 1119 height 544
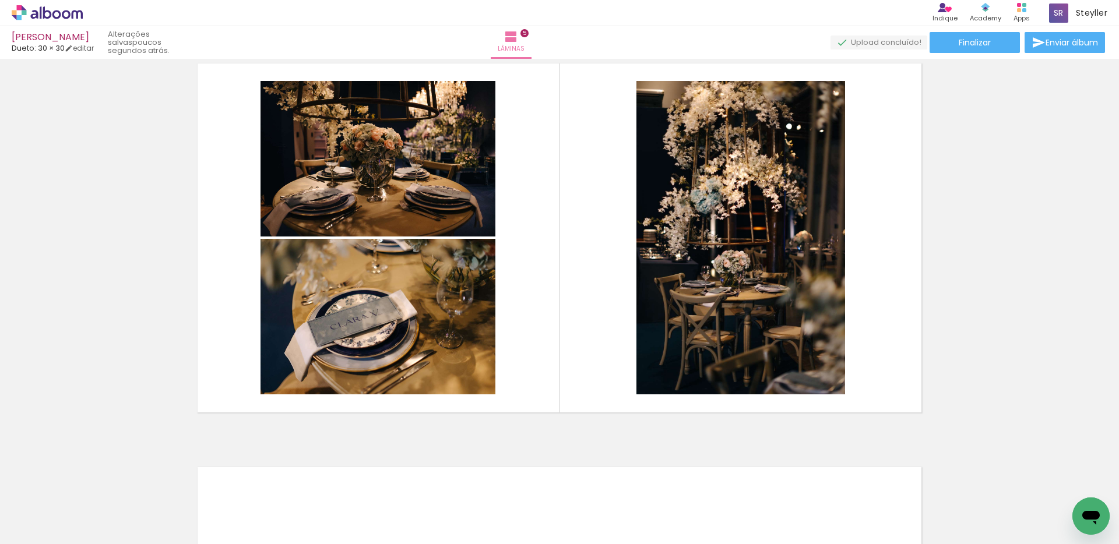
scroll to position [0, 768]
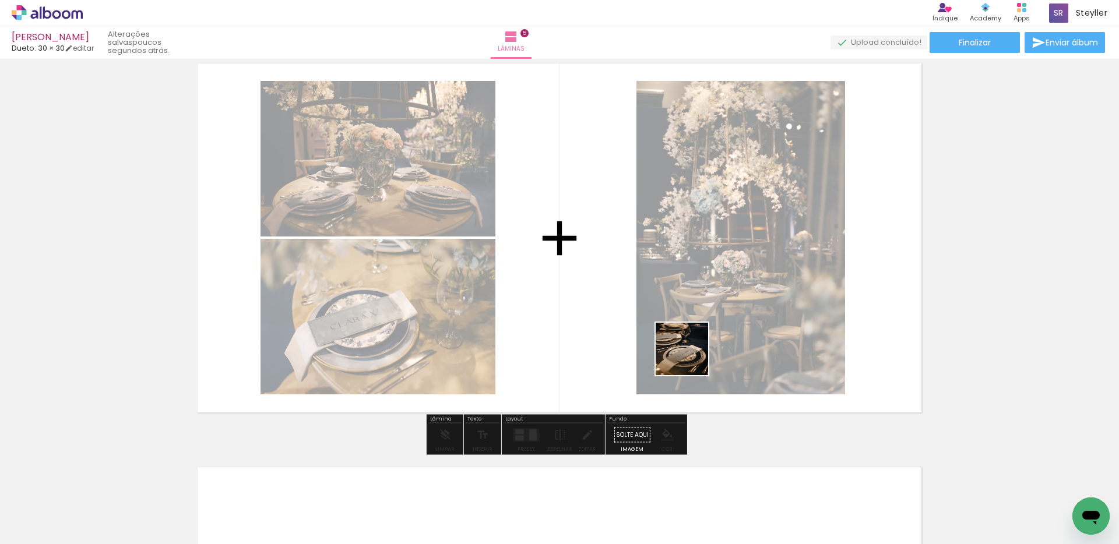
drag, startPoint x: 653, startPoint y: 509, endPoint x: 693, endPoint y: 346, distance: 167.3
click at [693, 346] on quentale-workspace at bounding box center [559, 272] width 1119 height 544
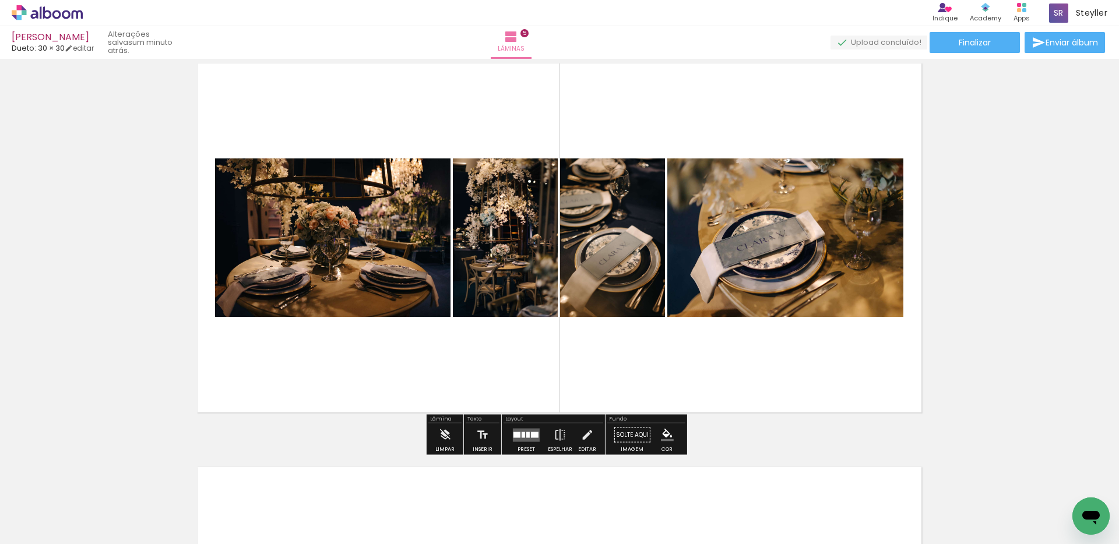
click at [531, 436] on div at bounding box center [535, 435] width 8 height 6
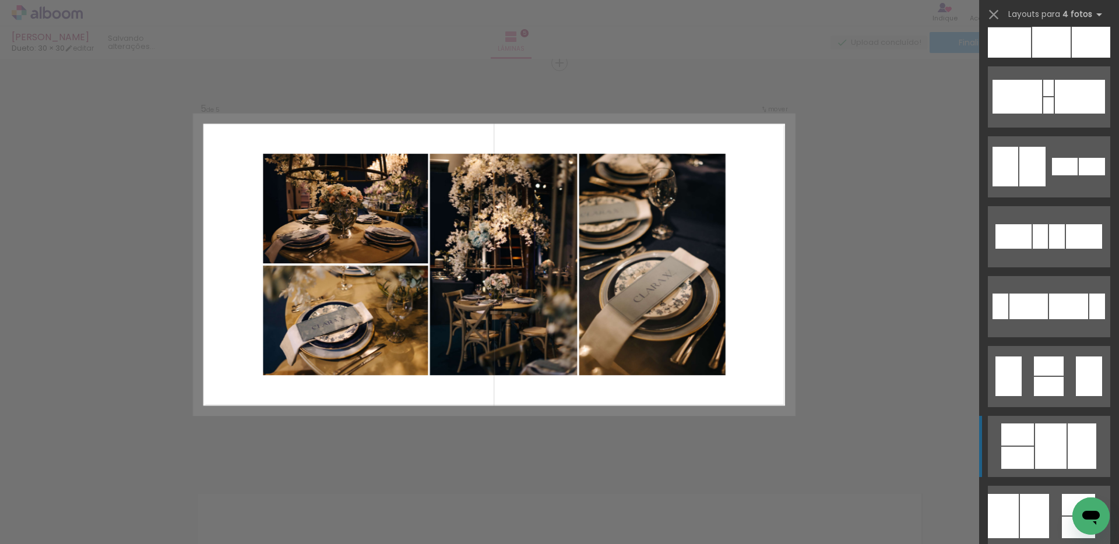
scroll to position [200, 0]
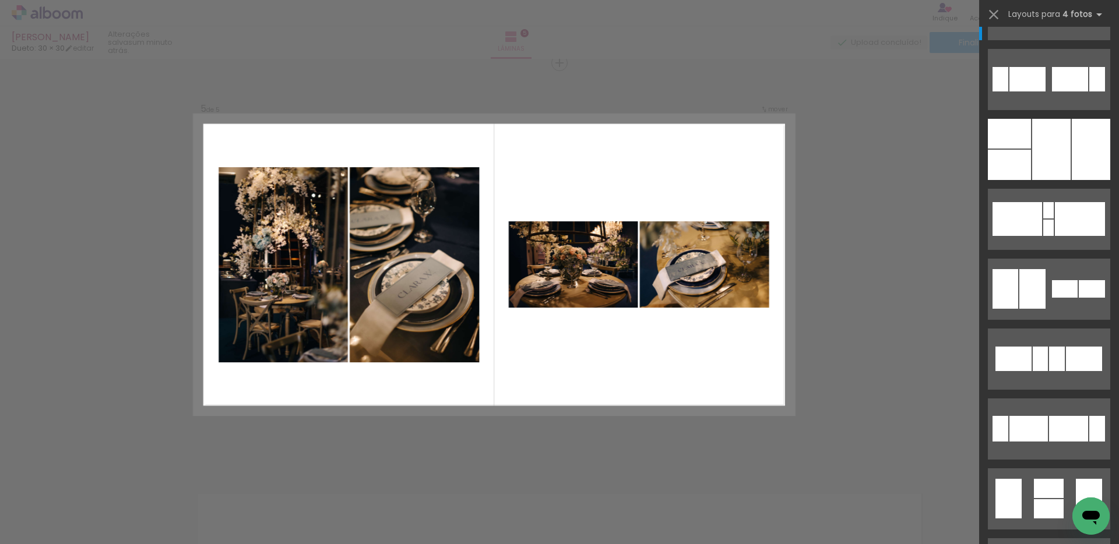
scroll to position [50, 0]
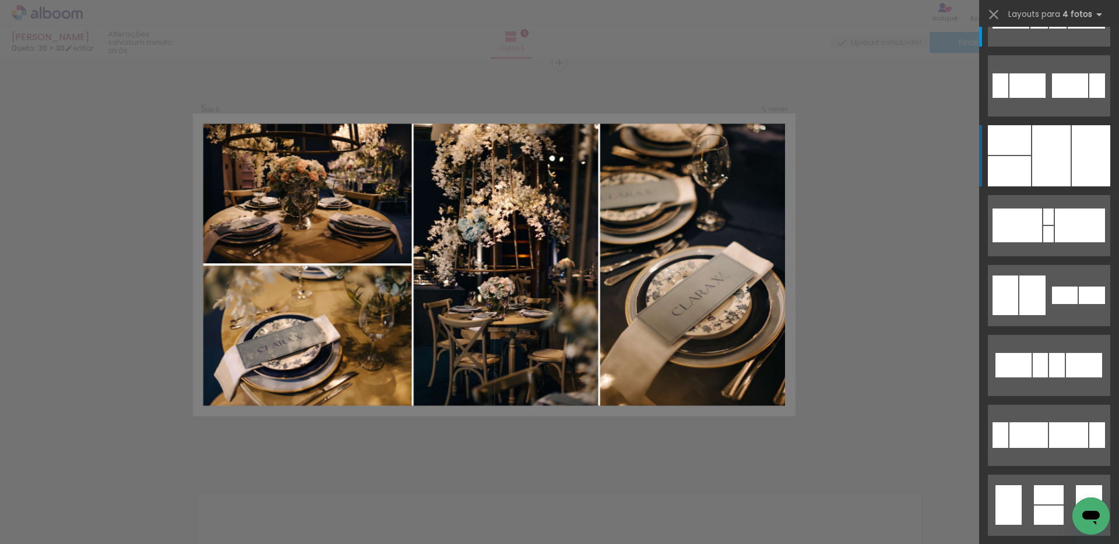
click at [1045, 141] on div at bounding box center [1051, 155] width 38 height 61
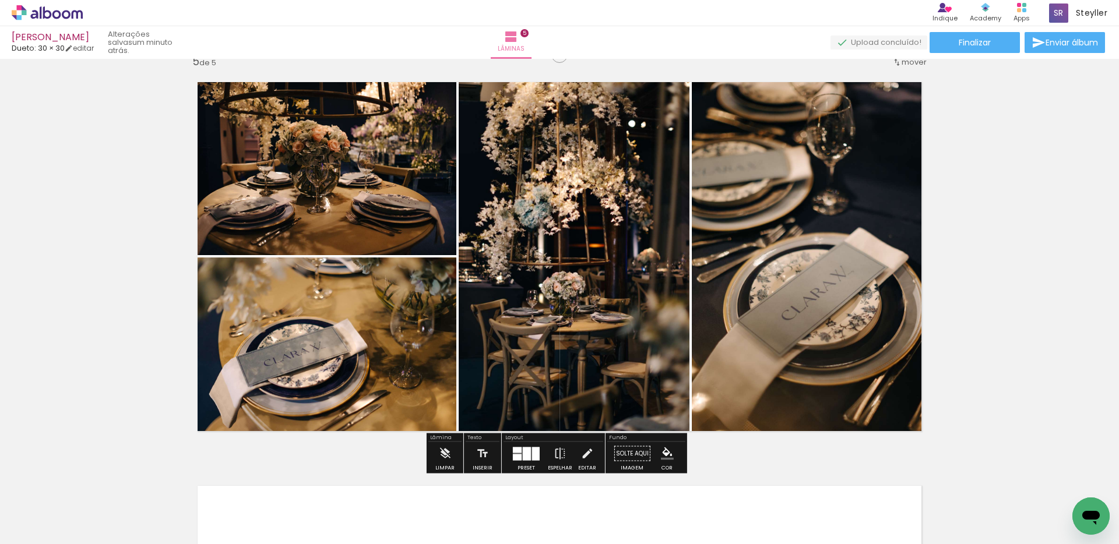
scroll to position [1589, 0]
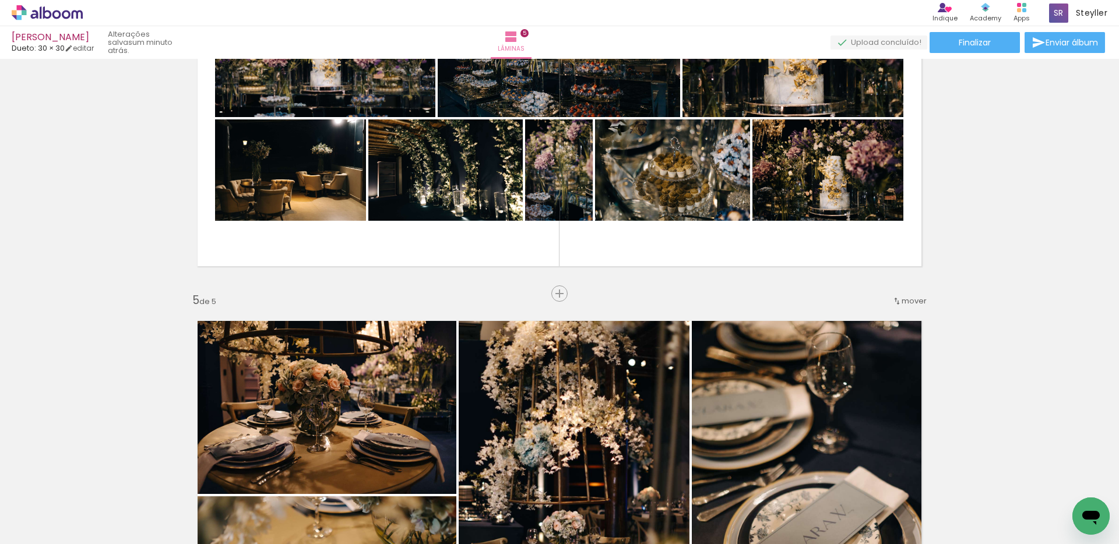
scroll to position [1623, 0]
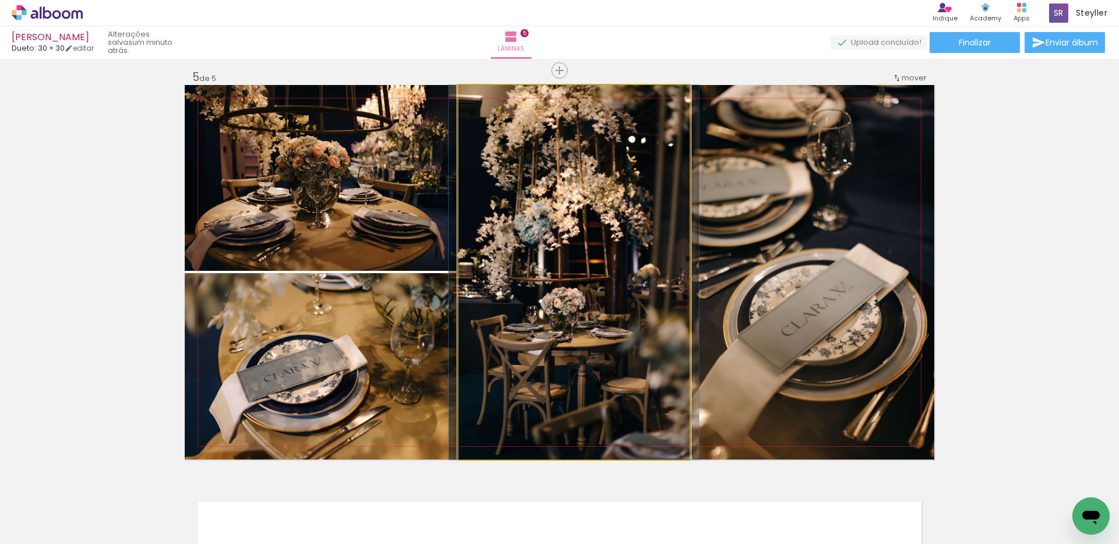
click at [586, 269] on quentale-photo at bounding box center [574, 272] width 231 height 375
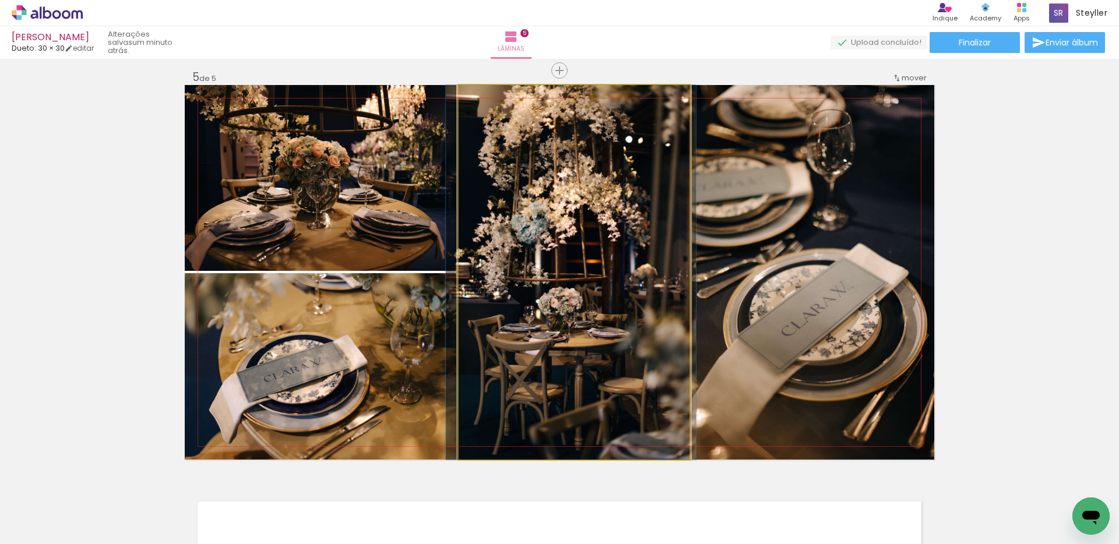
drag, startPoint x: 586, startPoint y: 269, endPoint x: 583, endPoint y: 276, distance: 7.0
click at [583, 276] on quentale-photo at bounding box center [574, 272] width 231 height 375
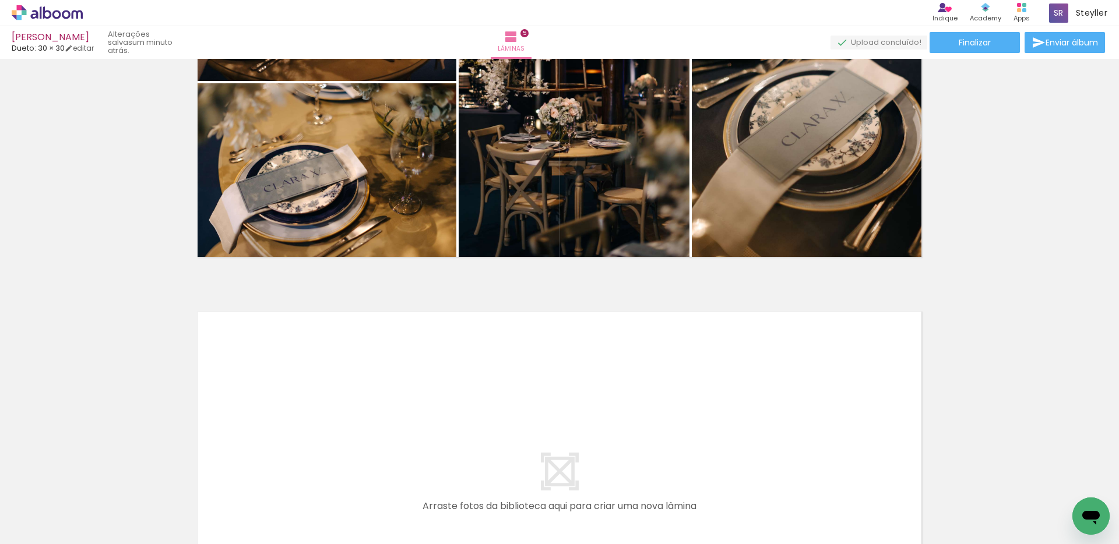
scroll to position [1820, 0]
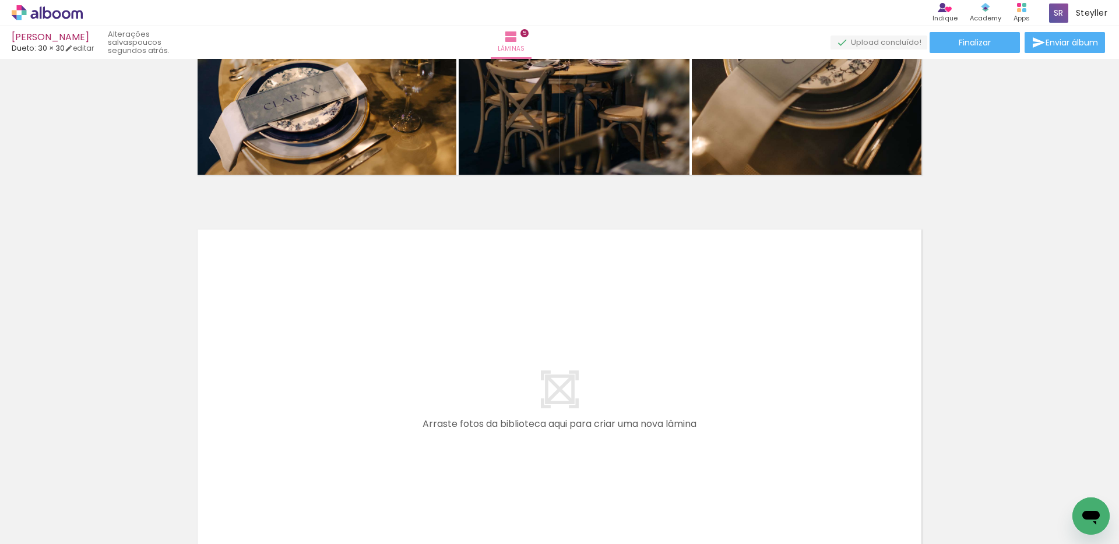
scroll to position [1989, 0]
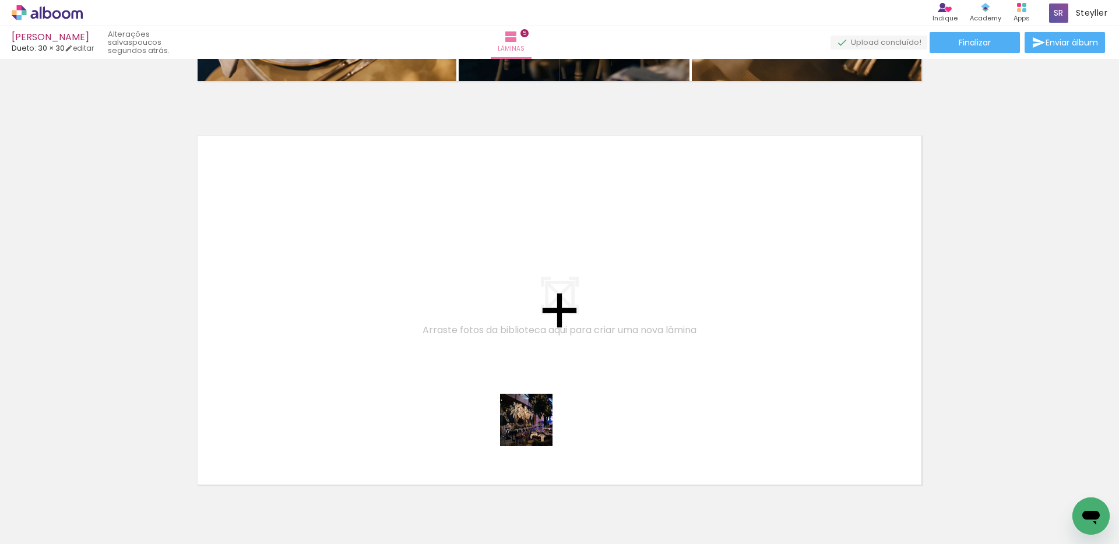
drag, startPoint x: 527, startPoint y: 513, endPoint x: 540, endPoint y: 383, distance: 130.5
click at [540, 383] on quentale-workspace at bounding box center [559, 272] width 1119 height 544
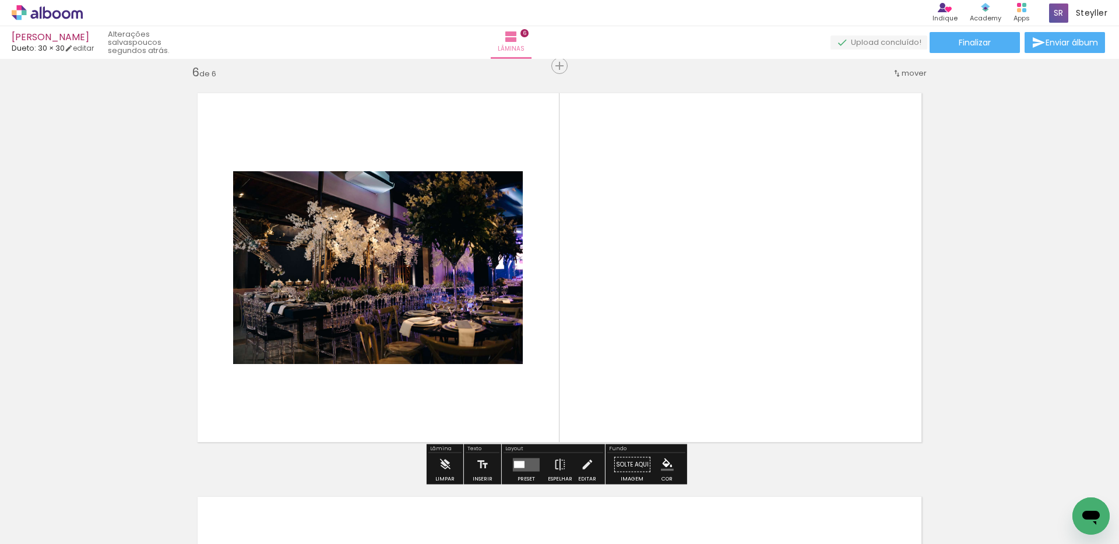
scroll to position [2034, 0]
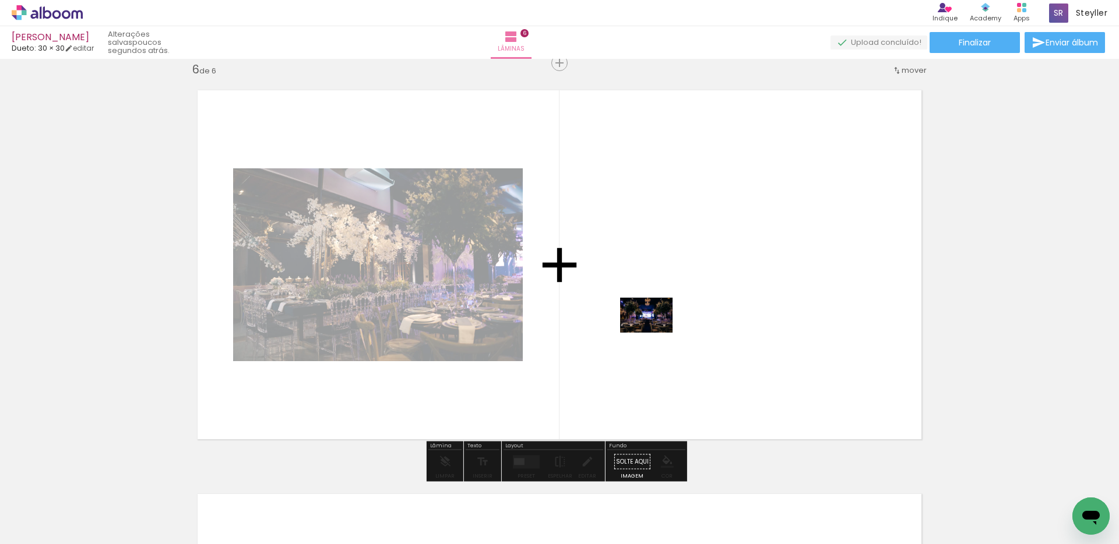
drag, startPoint x: 588, startPoint y: 506, endPoint x: 655, endPoint y: 332, distance: 186.4
click at [655, 332] on quentale-workspace at bounding box center [559, 272] width 1119 height 544
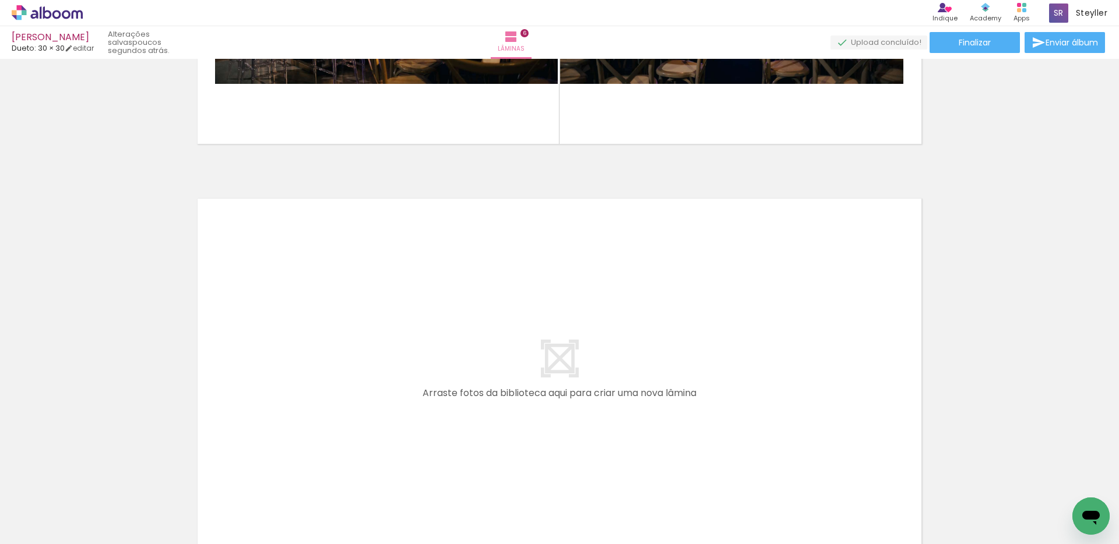
scroll to position [2084, 0]
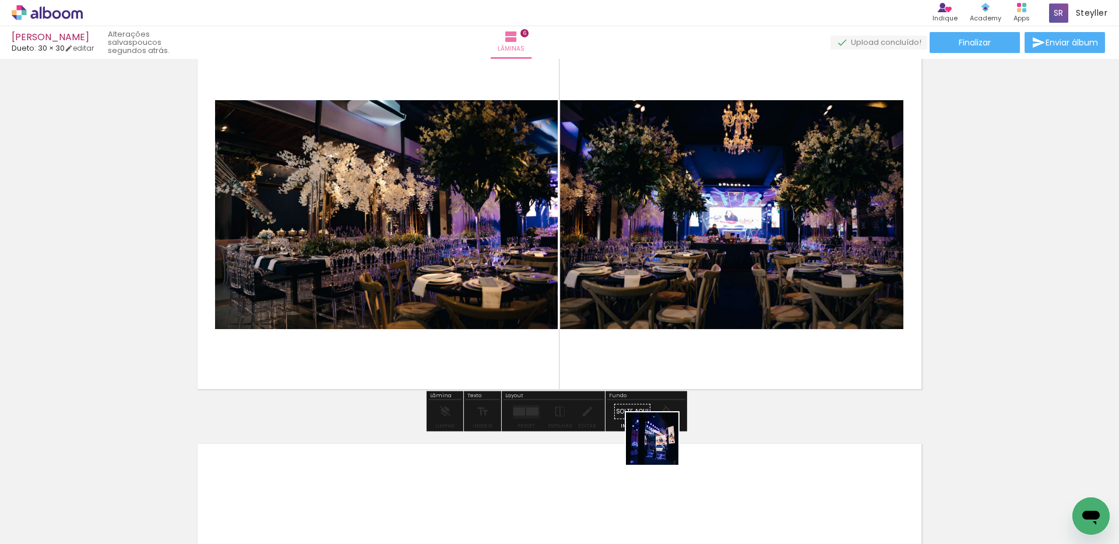
drag, startPoint x: 622, startPoint y: 512, endPoint x: 717, endPoint y: 338, distance: 198.1
click at [717, 338] on quentale-workspace at bounding box center [559, 272] width 1119 height 544
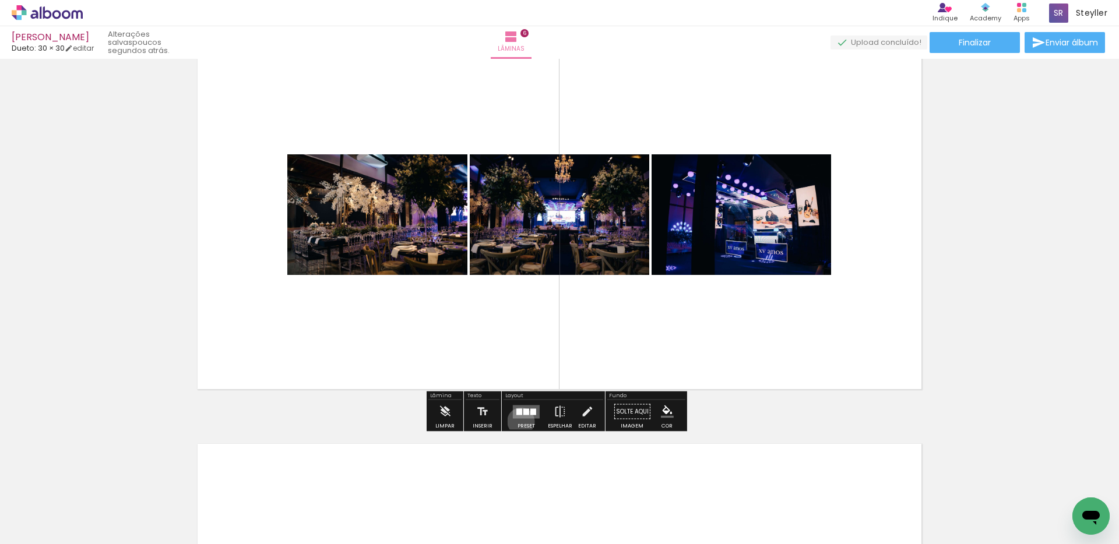
click at [518, 421] on div at bounding box center [525, 411] width 31 height 23
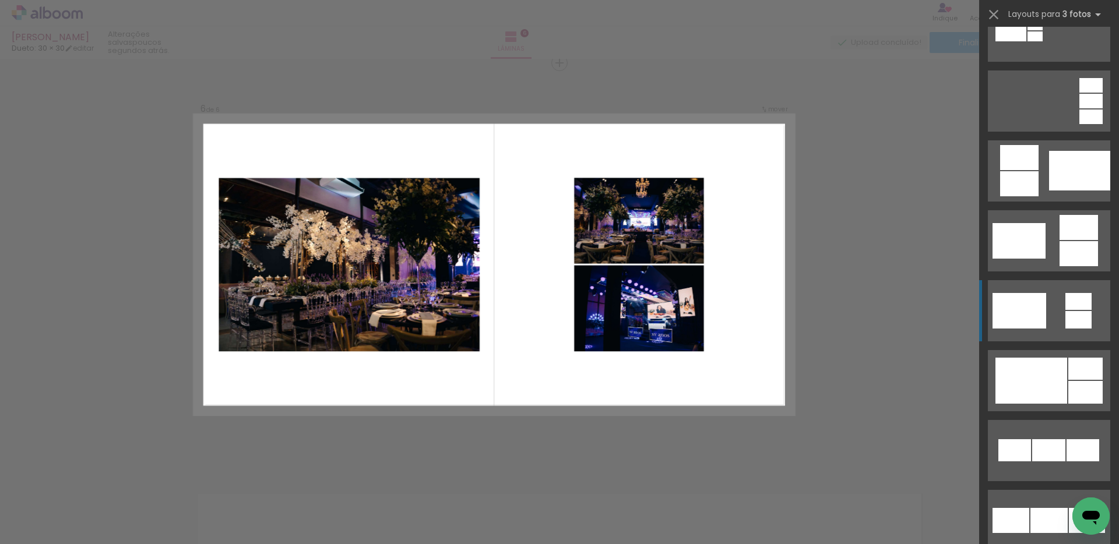
scroll to position [246, 0]
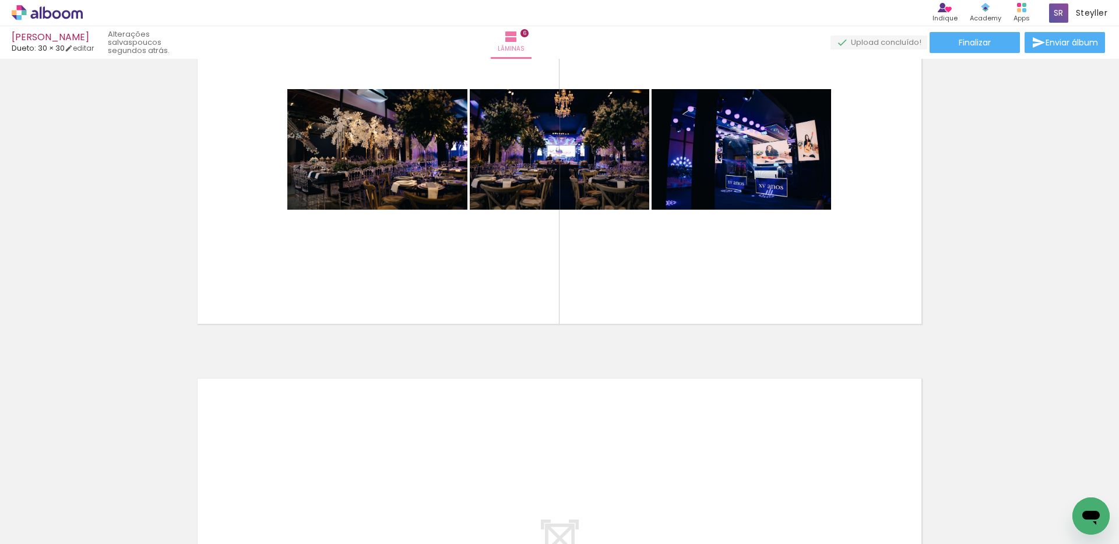
scroll to position [2165, 0]
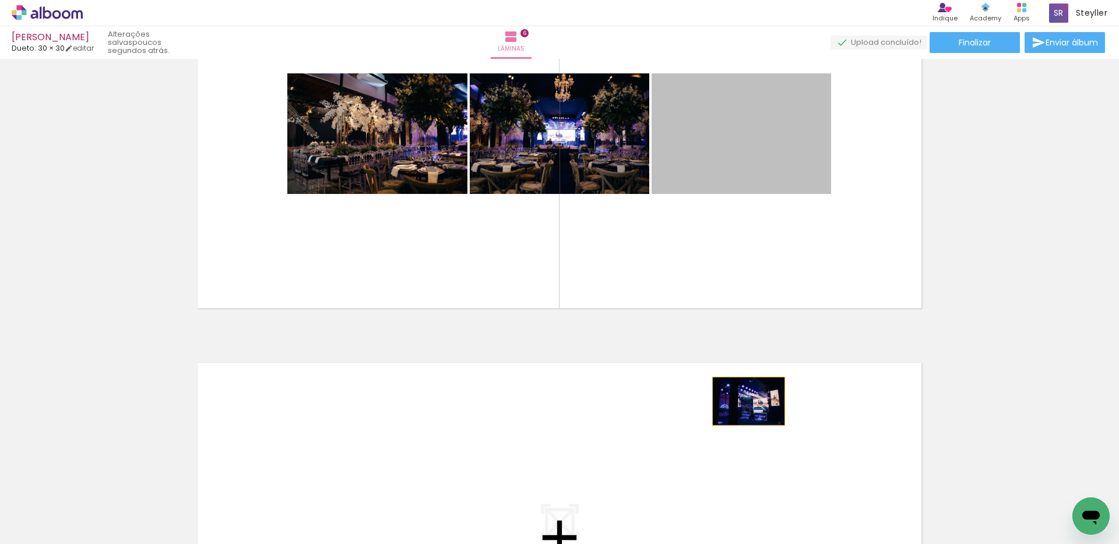
drag, startPoint x: 747, startPoint y: 153, endPoint x: 744, endPoint y: 401, distance: 248.2
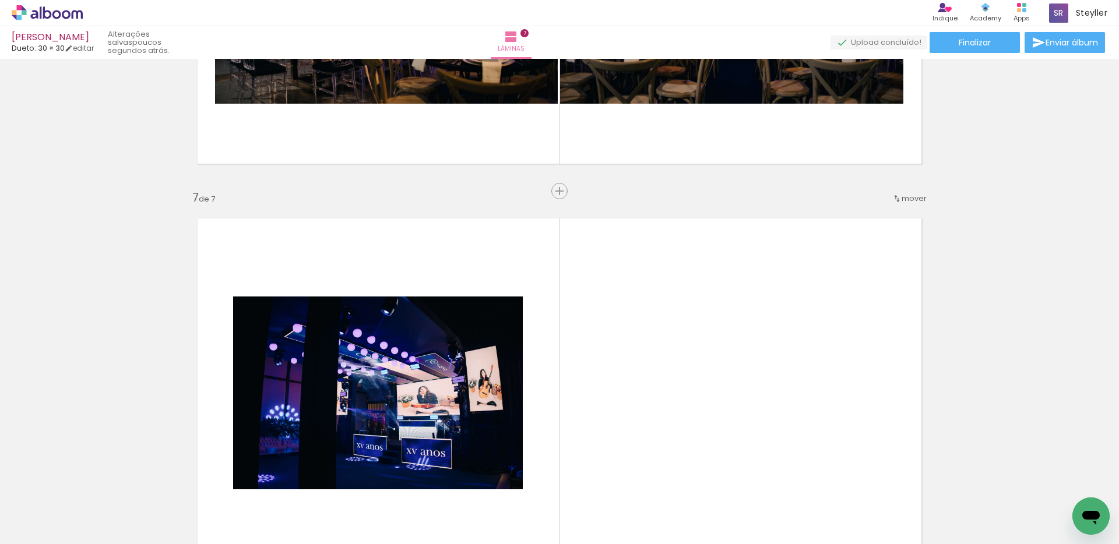
scroll to position [2315, 0]
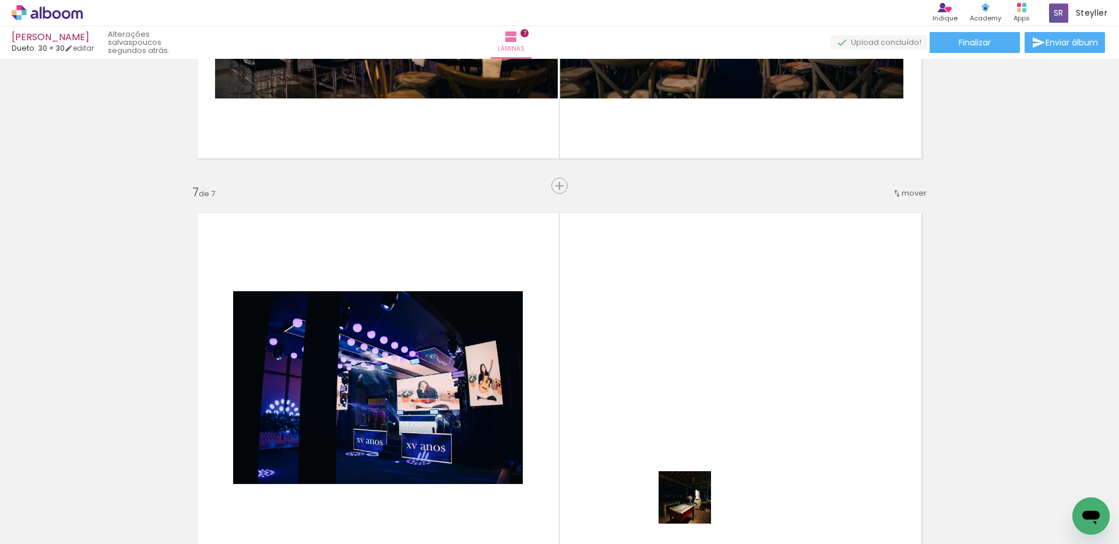
drag, startPoint x: 693, startPoint y: 506, endPoint x: 701, endPoint y: 430, distance: 76.7
click at [701, 430] on quentale-workspace at bounding box center [559, 272] width 1119 height 544
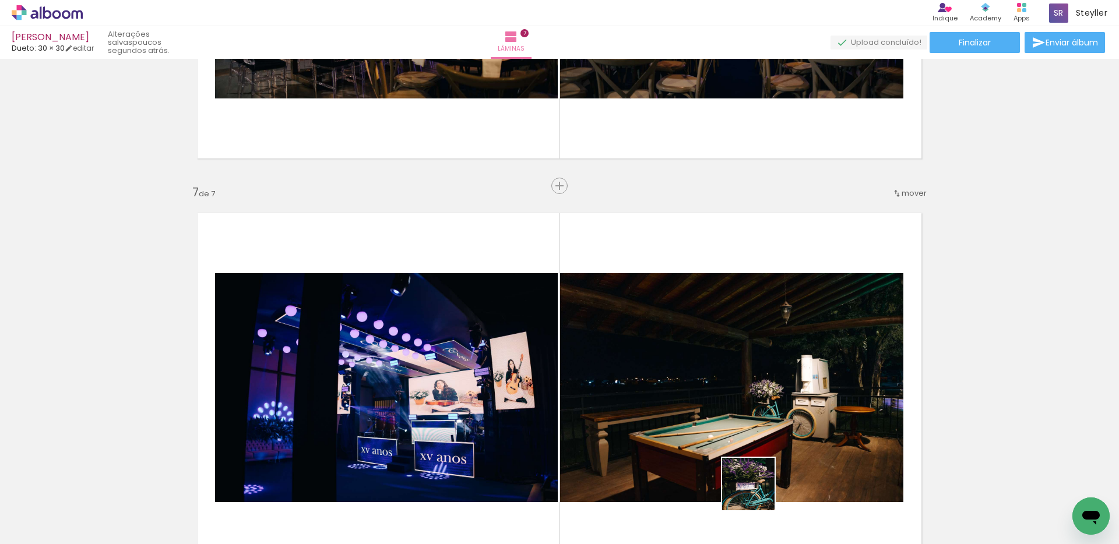
drag, startPoint x: 754, startPoint y: 510, endPoint x: 764, endPoint y: 438, distance: 73.6
click at [764, 438] on quentale-workspace at bounding box center [559, 272] width 1119 height 544
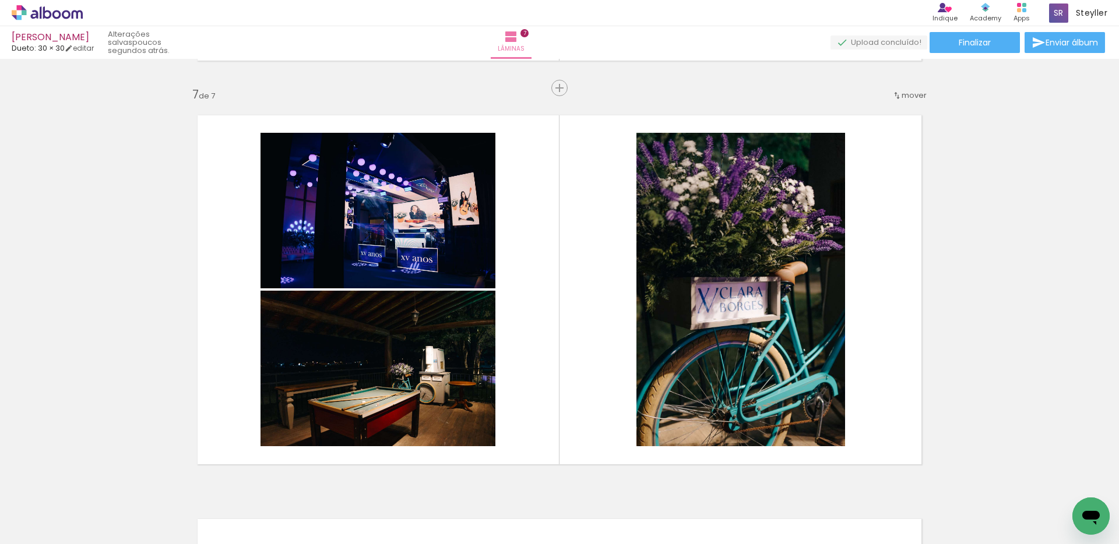
scroll to position [2506, 0]
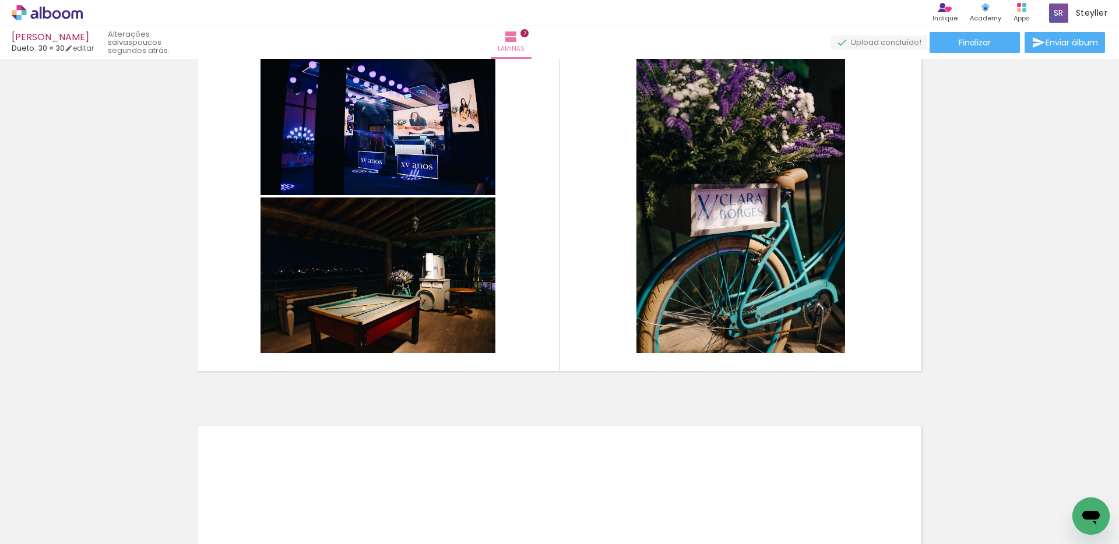
scroll to position [0, 1268]
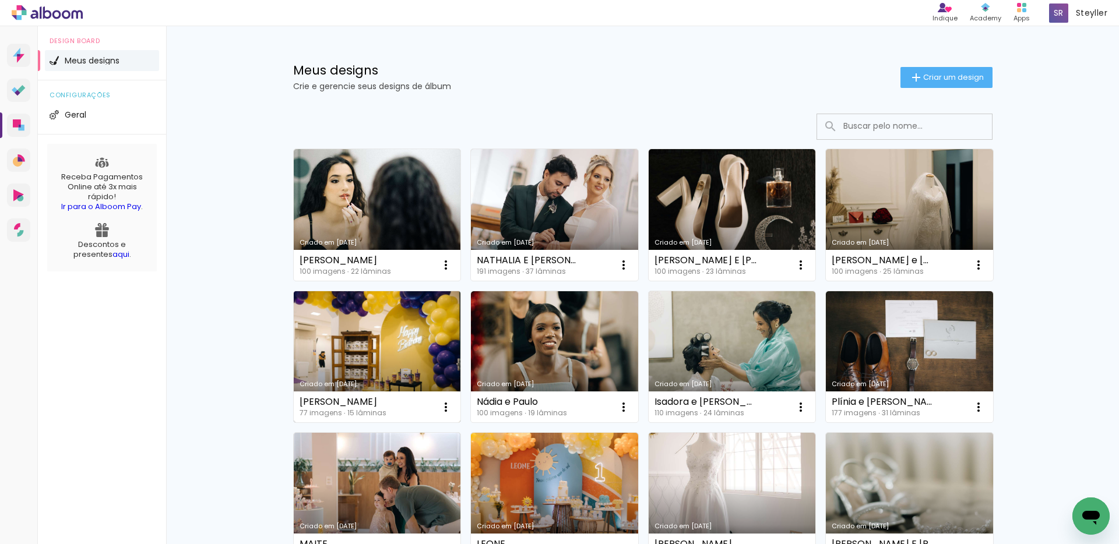
click at [325, 334] on link "Criado em [DATE]" at bounding box center [377, 357] width 167 height 132
